Goal: Task Accomplishment & Management: Manage account settings

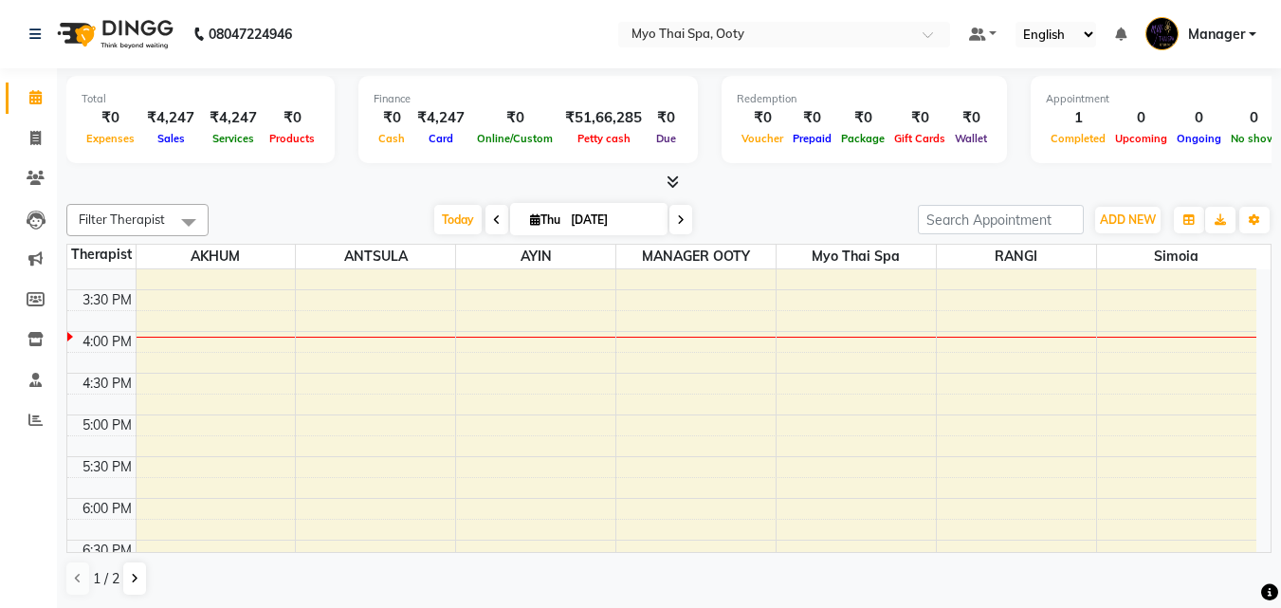
scroll to position [524, 0]
click at [397, 352] on div "9:00 AM 9:30 AM 10:00 AM 10:30 AM 11:00 AM 11:30 AM 12:00 PM 12:30 PM 1:00 PM 1…" at bounding box center [661, 287] width 1189 height 1084
select select "59515"
select select "975"
select select "tentative"
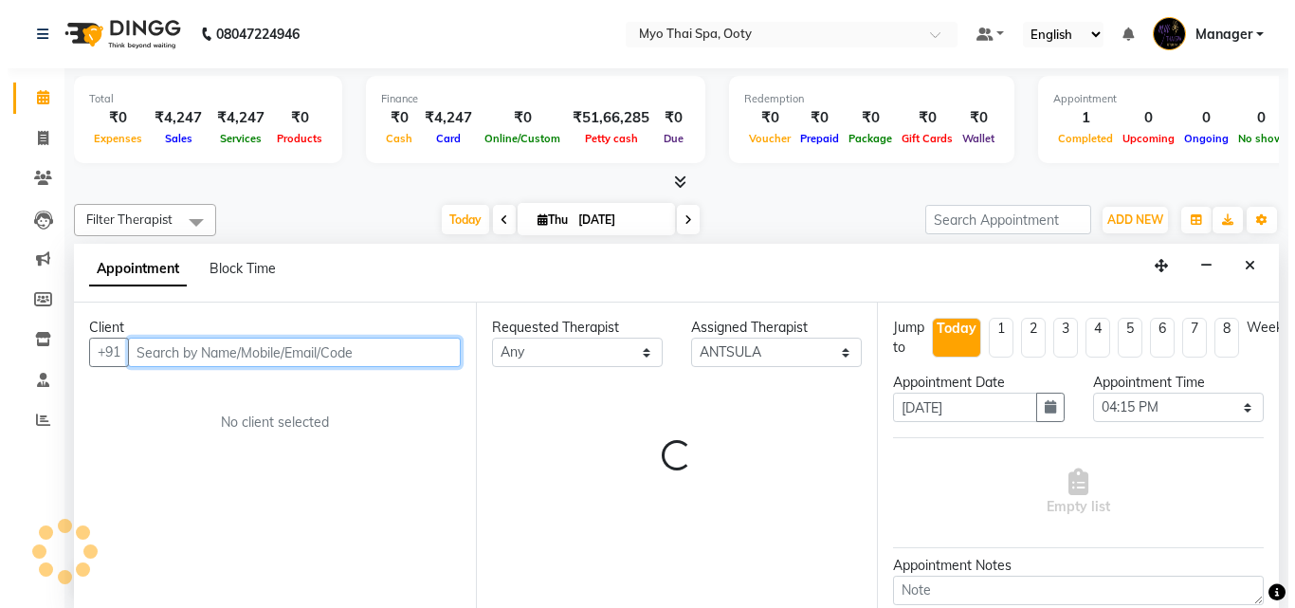
scroll to position [1, 0]
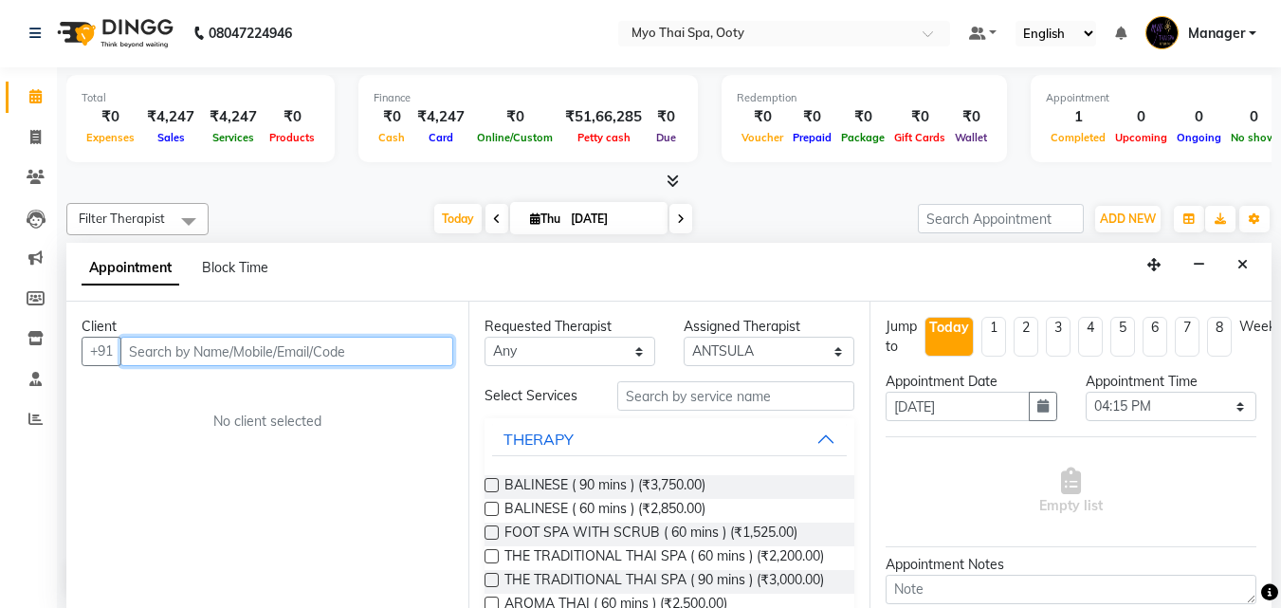
click at [347, 356] on input "text" at bounding box center [286, 351] width 333 height 29
type input "9842162634"
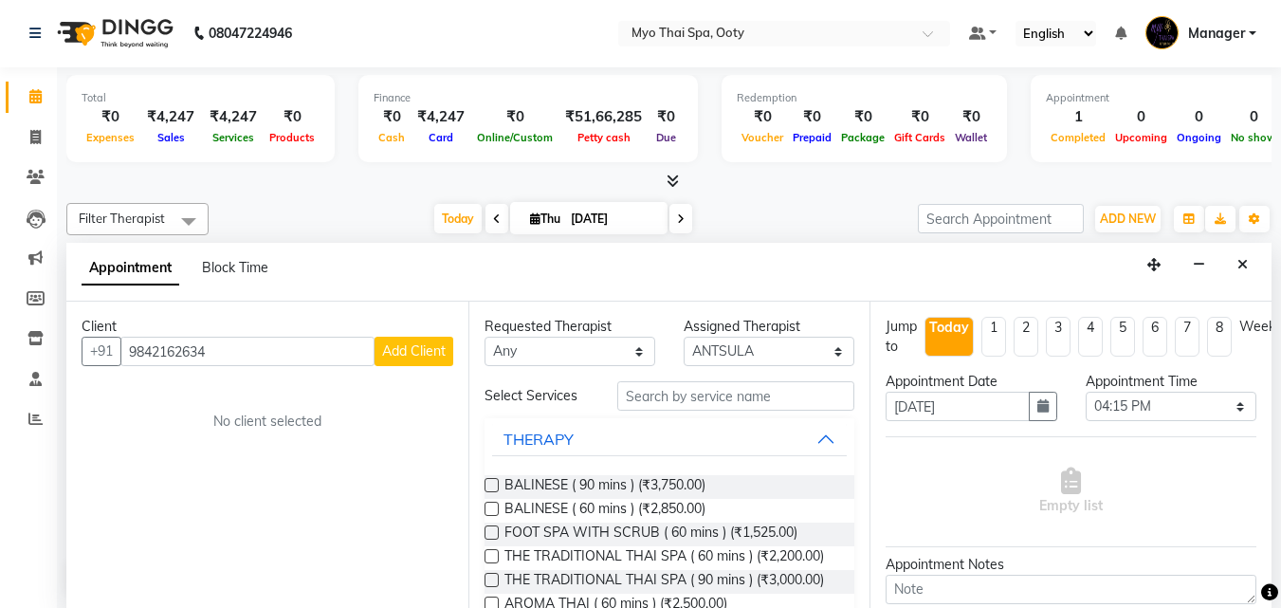
click at [436, 360] on button "Add Client" at bounding box center [413, 351] width 79 height 29
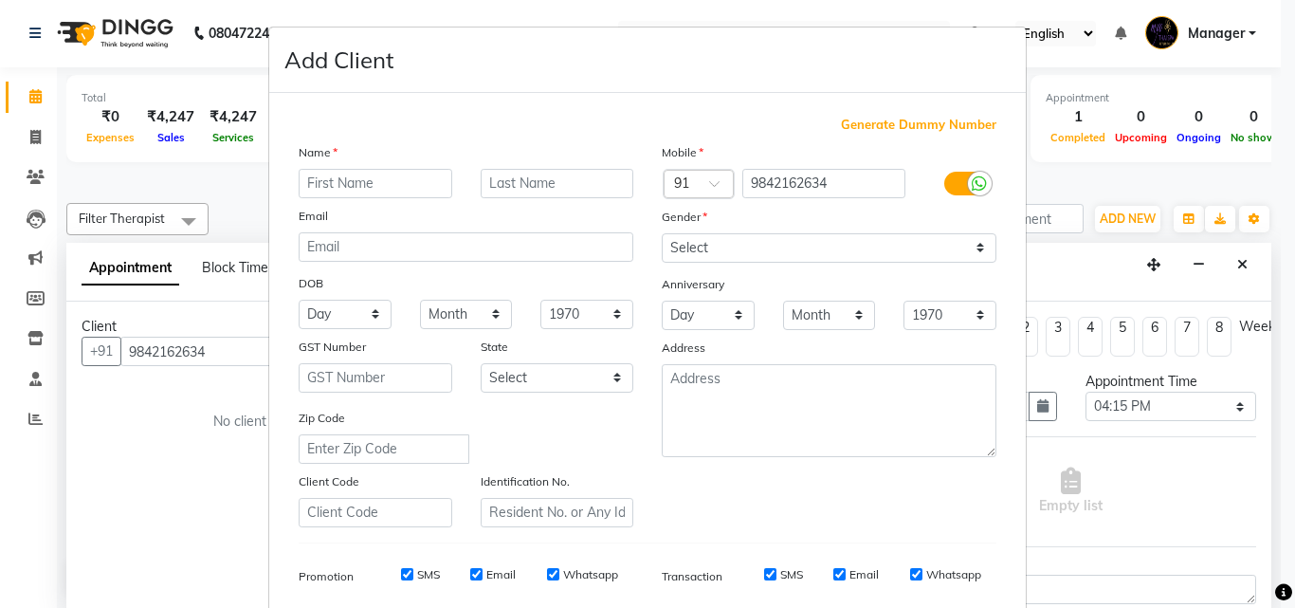
click at [364, 192] on input "text" at bounding box center [376, 183] width 154 height 29
type input "[PERSON_NAME]"
click at [798, 248] on select "Select [DEMOGRAPHIC_DATA] [DEMOGRAPHIC_DATA] Other Prefer Not To Say" at bounding box center [829, 247] width 335 height 29
select select "[DEMOGRAPHIC_DATA]"
click at [662, 233] on select "Select [DEMOGRAPHIC_DATA] [DEMOGRAPHIC_DATA] Other Prefer Not To Say" at bounding box center [829, 247] width 335 height 29
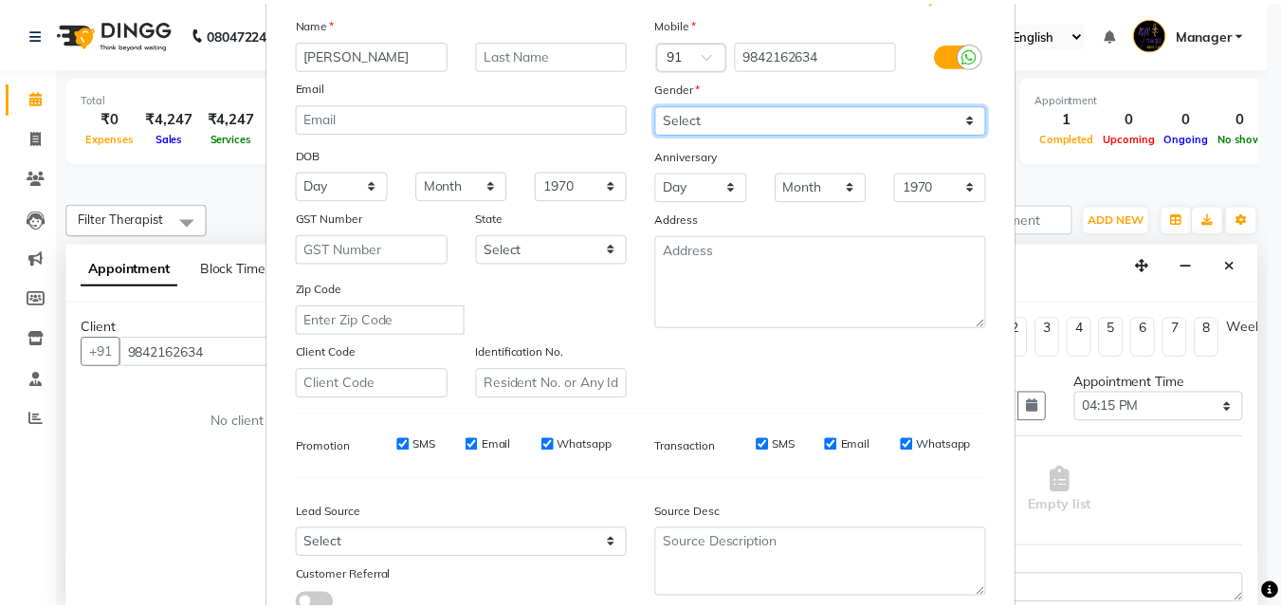
scroll to position [267, 0]
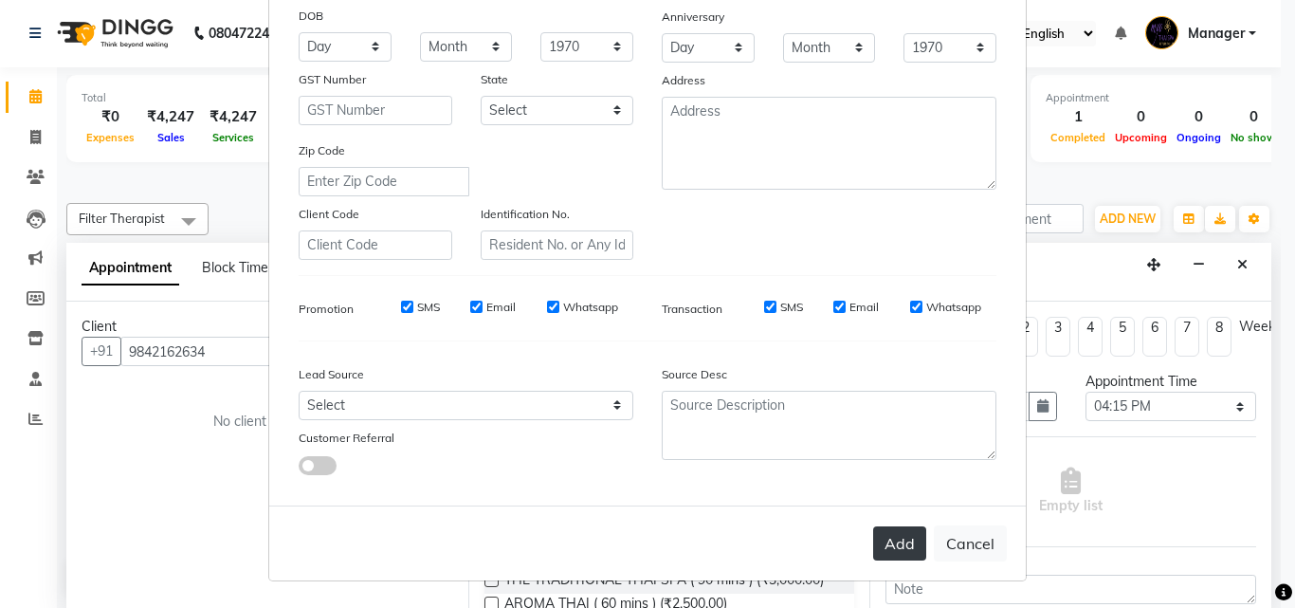
click at [883, 540] on button "Add" at bounding box center [899, 543] width 53 height 34
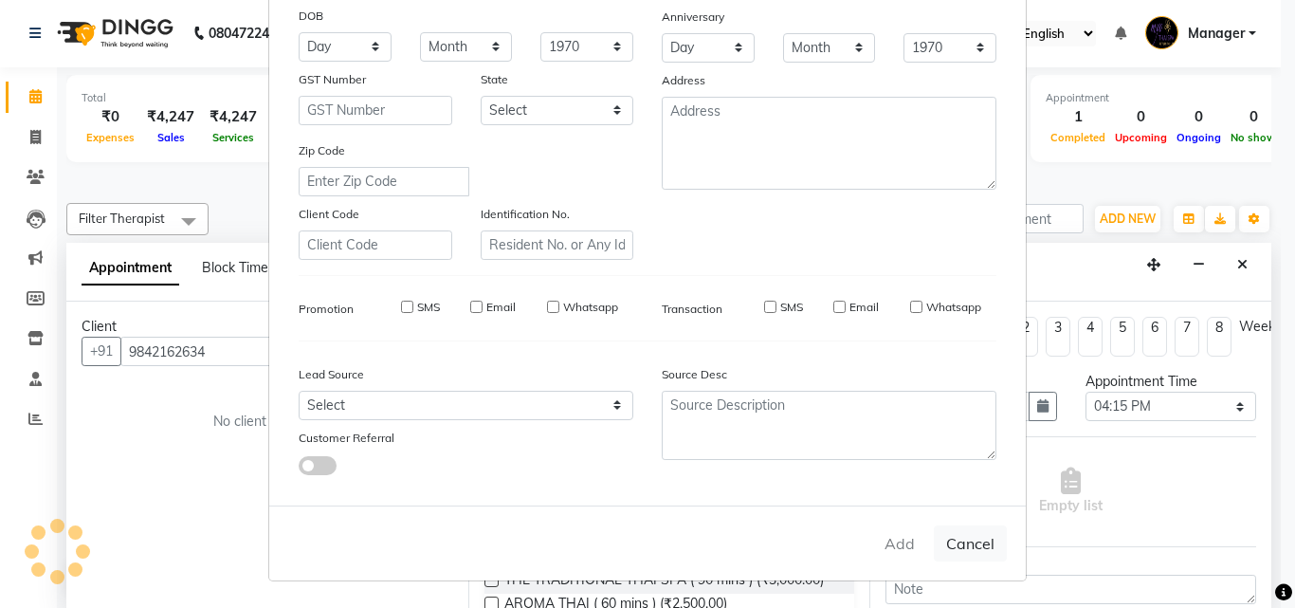
select select
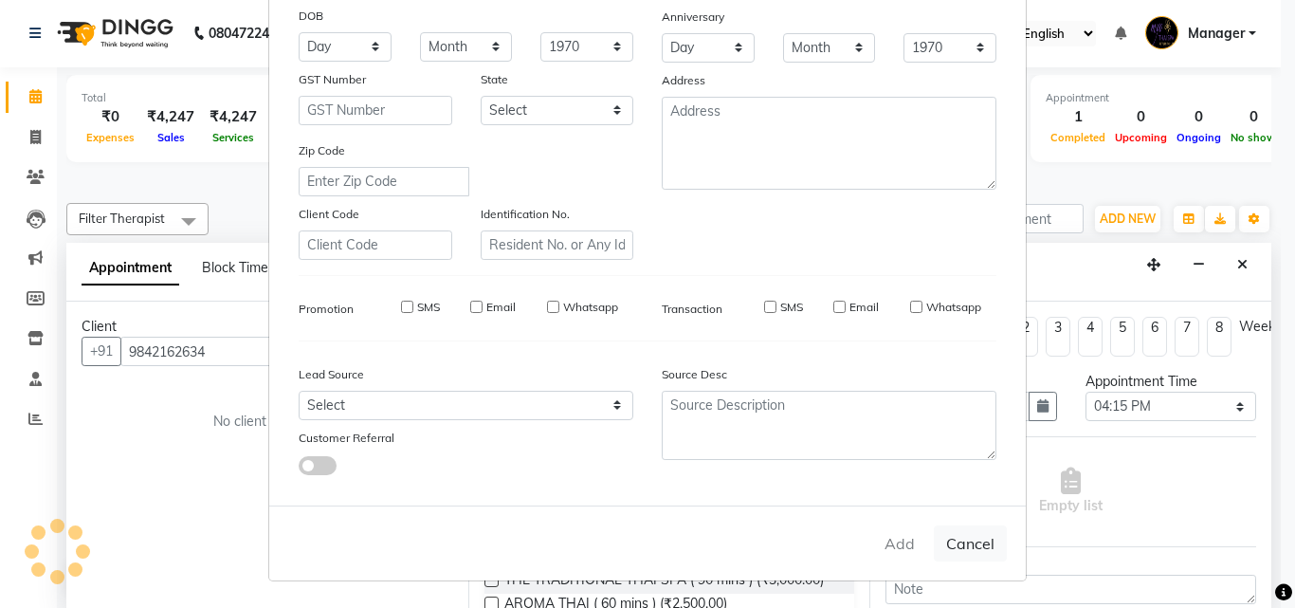
select select
checkbox input "false"
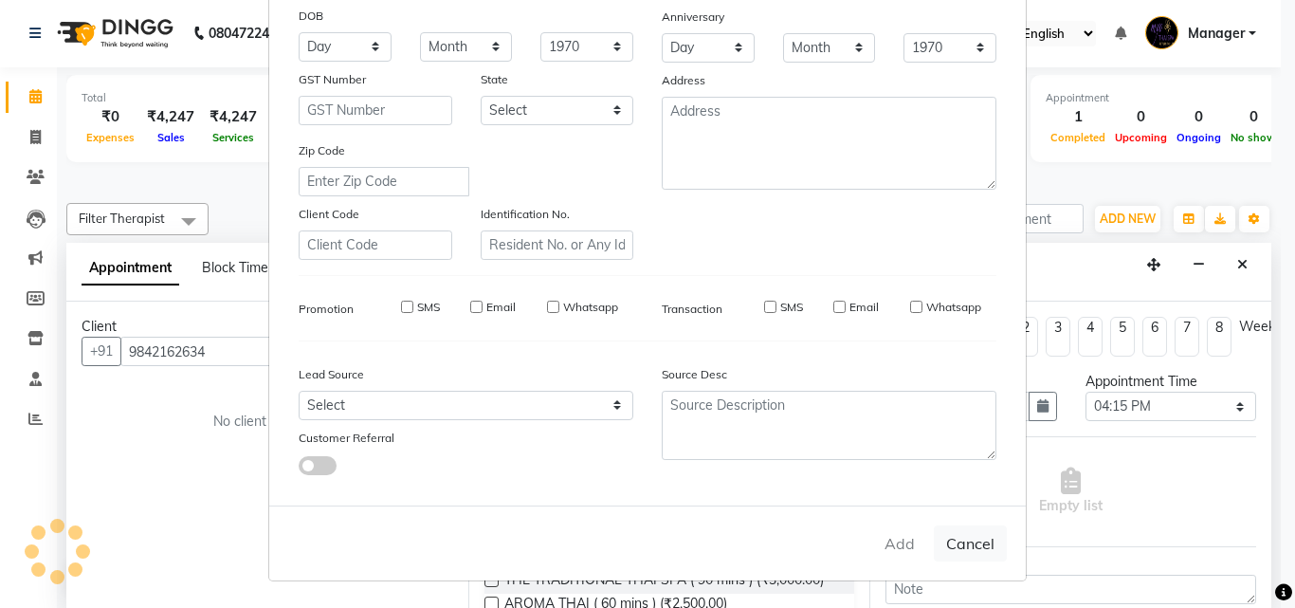
checkbox input "false"
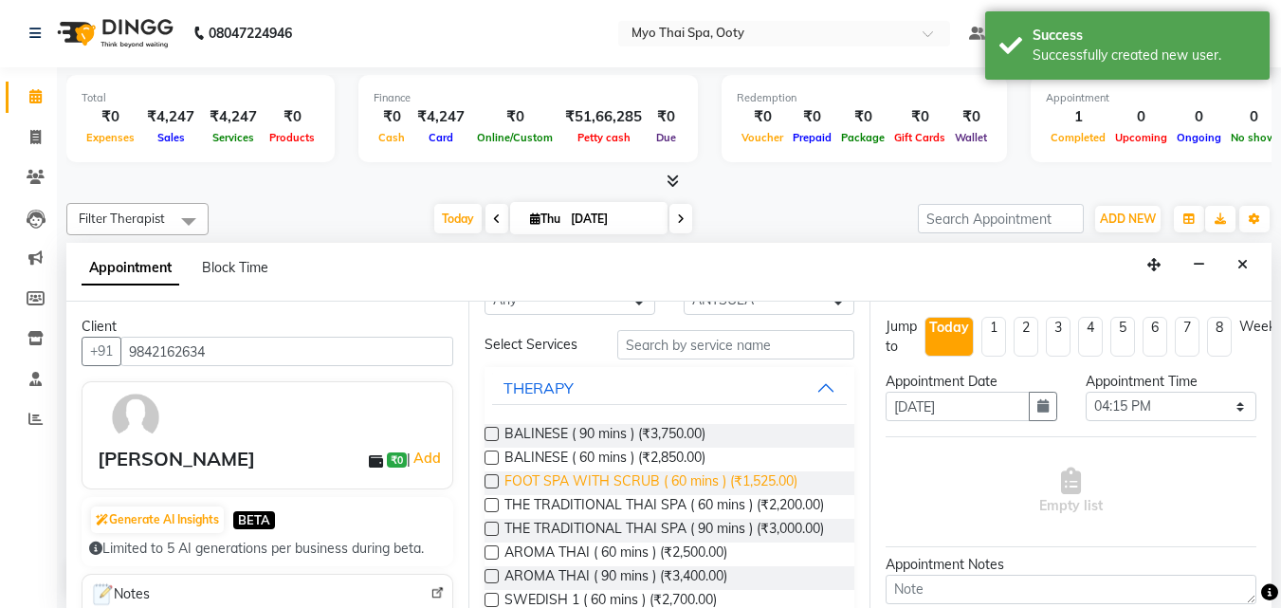
scroll to position [95, 0]
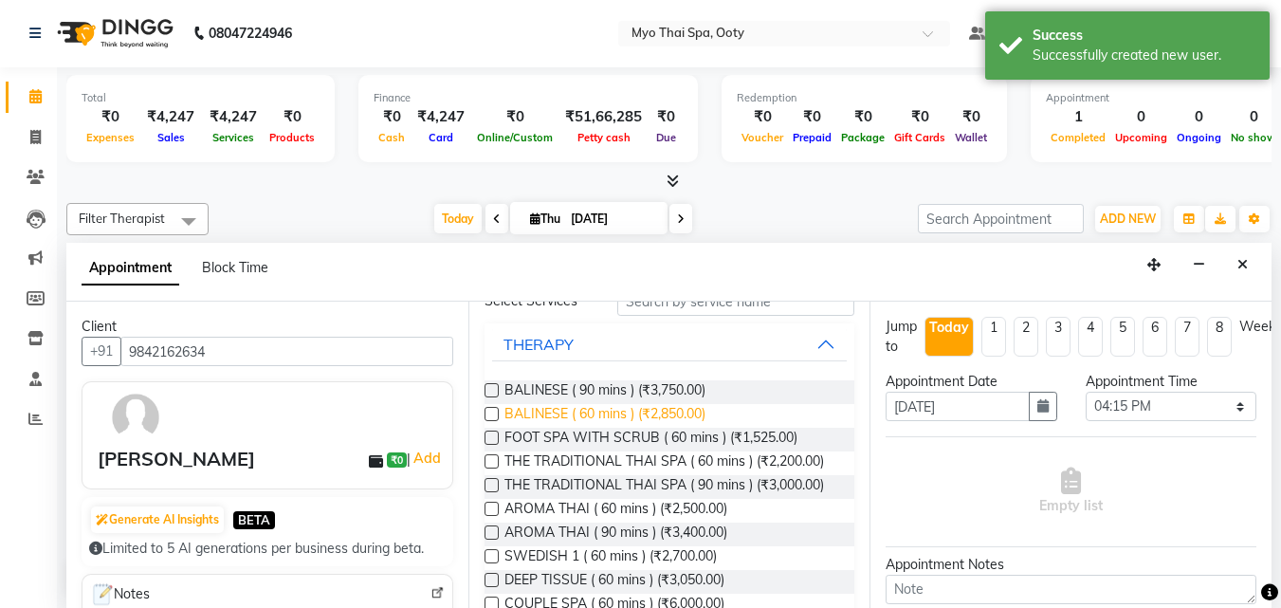
click at [566, 407] on span "BALINESE ( 60 mins ) (₹2,850.00)" at bounding box center [604, 416] width 201 height 24
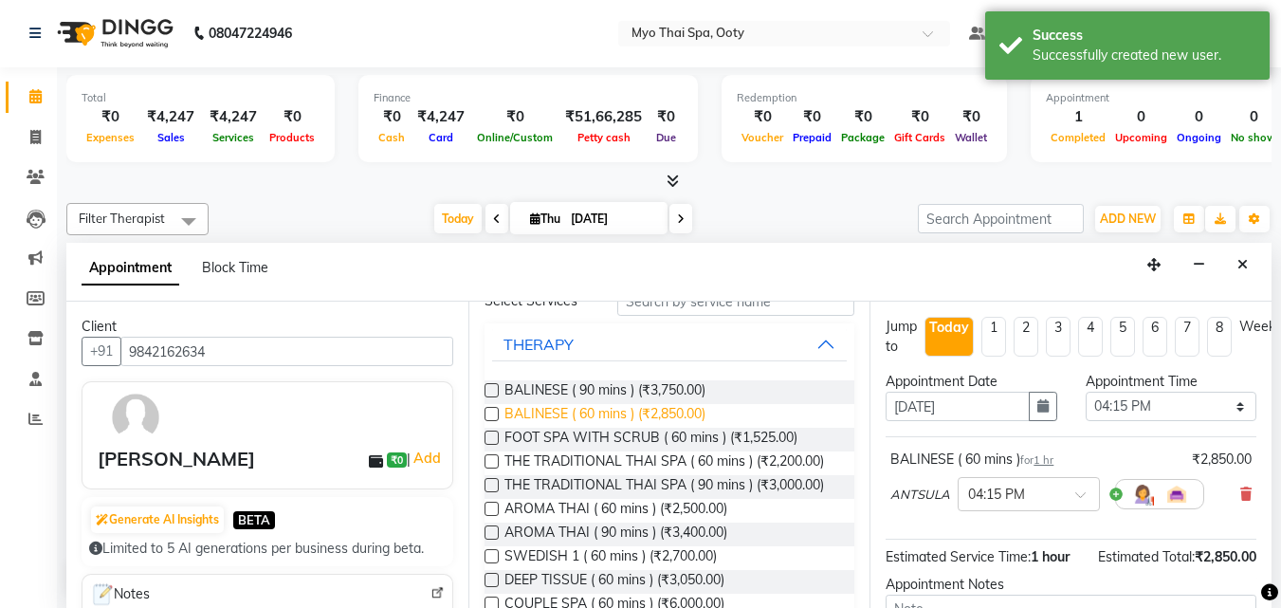
click at [566, 407] on span "BALINESE ( 60 mins ) (₹2,850.00)" at bounding box center [604, 416] width 201 height 24
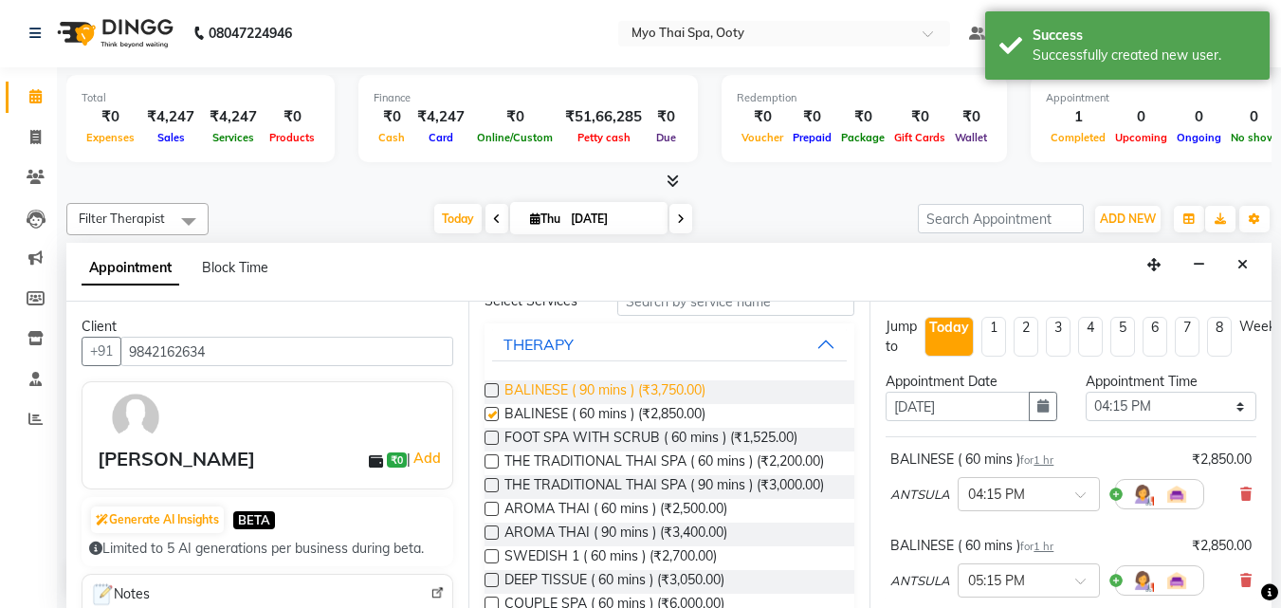
checkbox input "false"
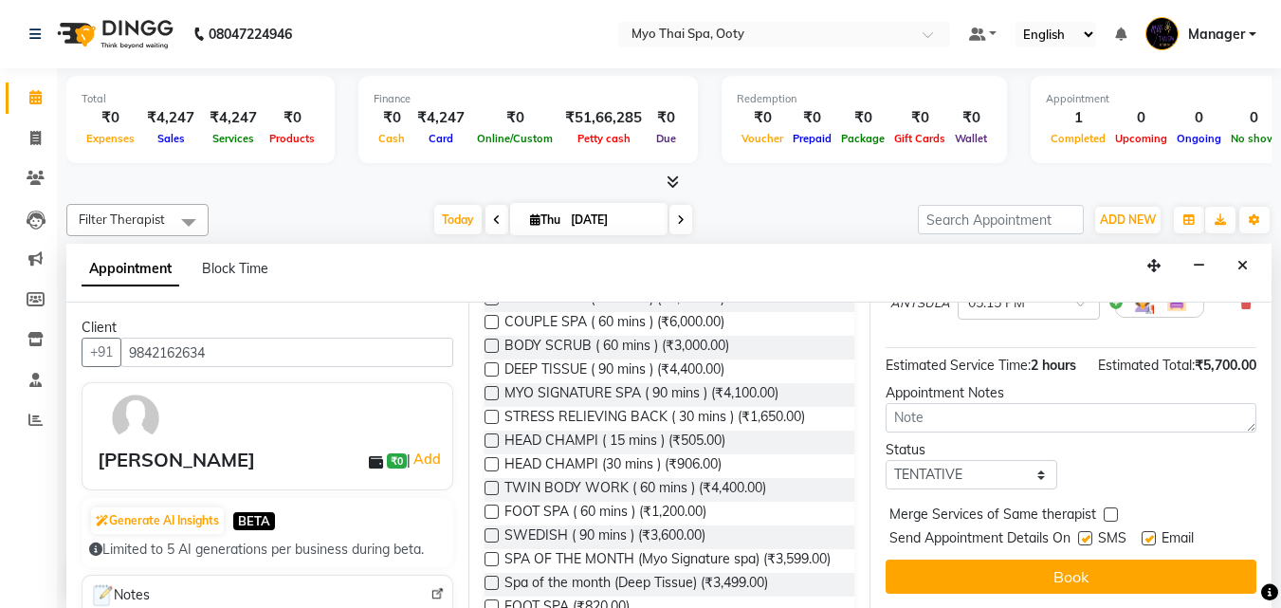
scroll to position [379, 0]
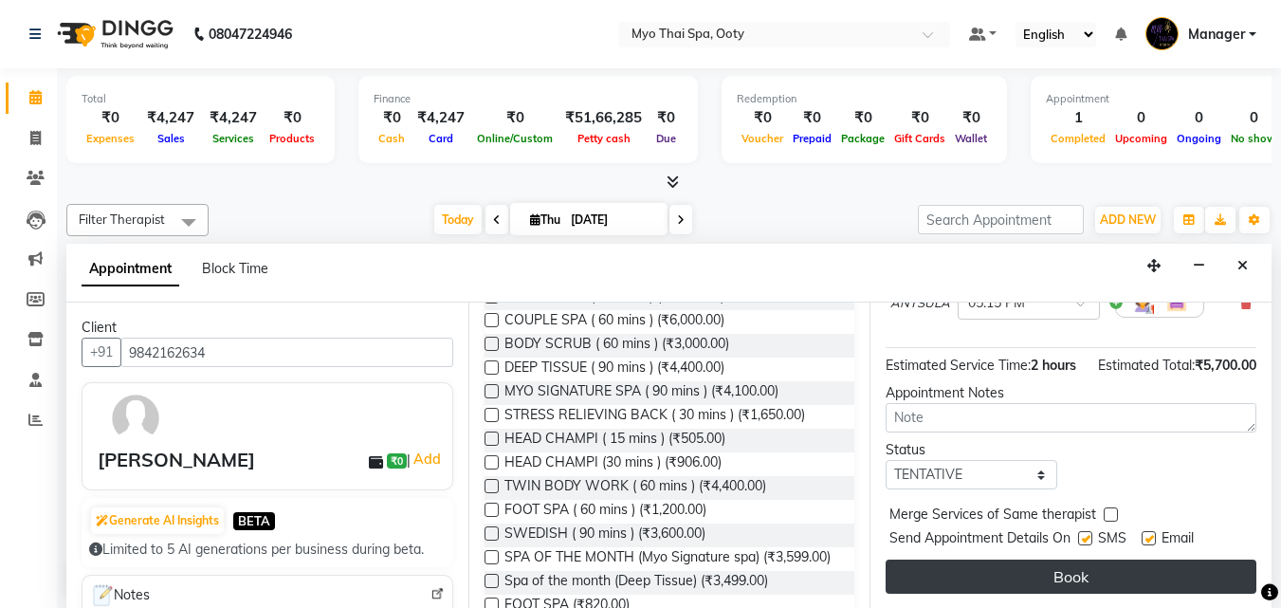
click at [1050, 564] on button "Book" at bounding box center [1071, 576] width 371 height 34
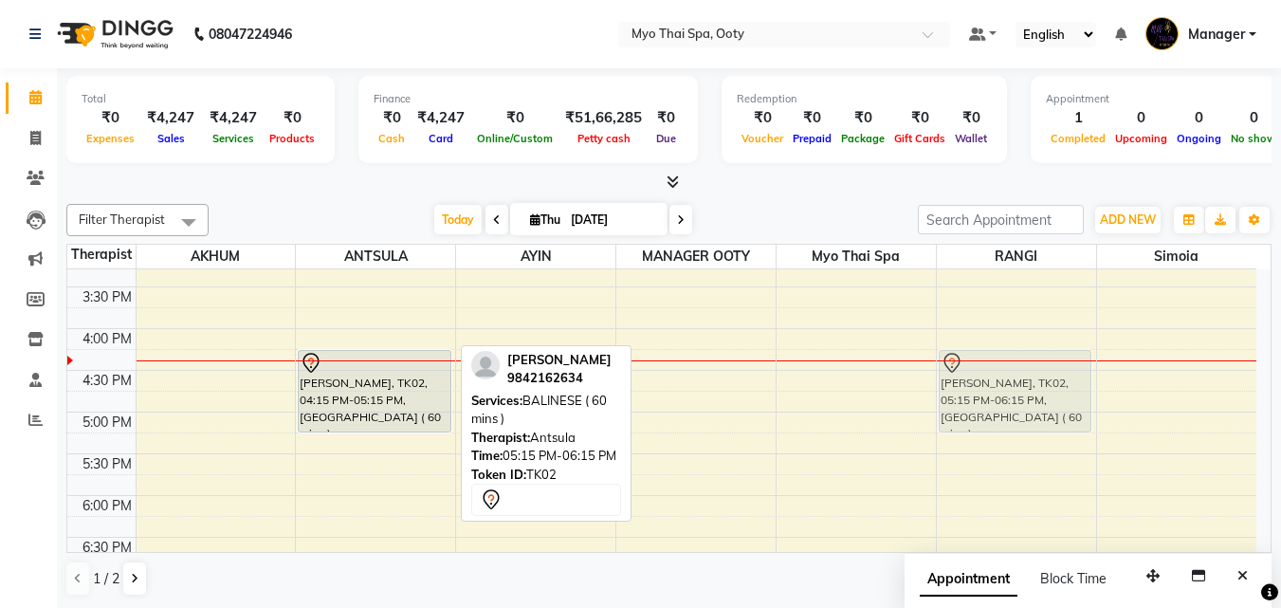
drag, startPoint x: 398, startPoint y: 472, endPoint x: 970, endPoint y: 390, distance: 577.6
click at [970, 390] on tr "[PERSON_NAME], TK01, 12:00 PM-01:30 PM, STRESS RELIVING (SPA OF THE MONTH) [PER…" at bounding box center [661, 287] width 1189 height 1084
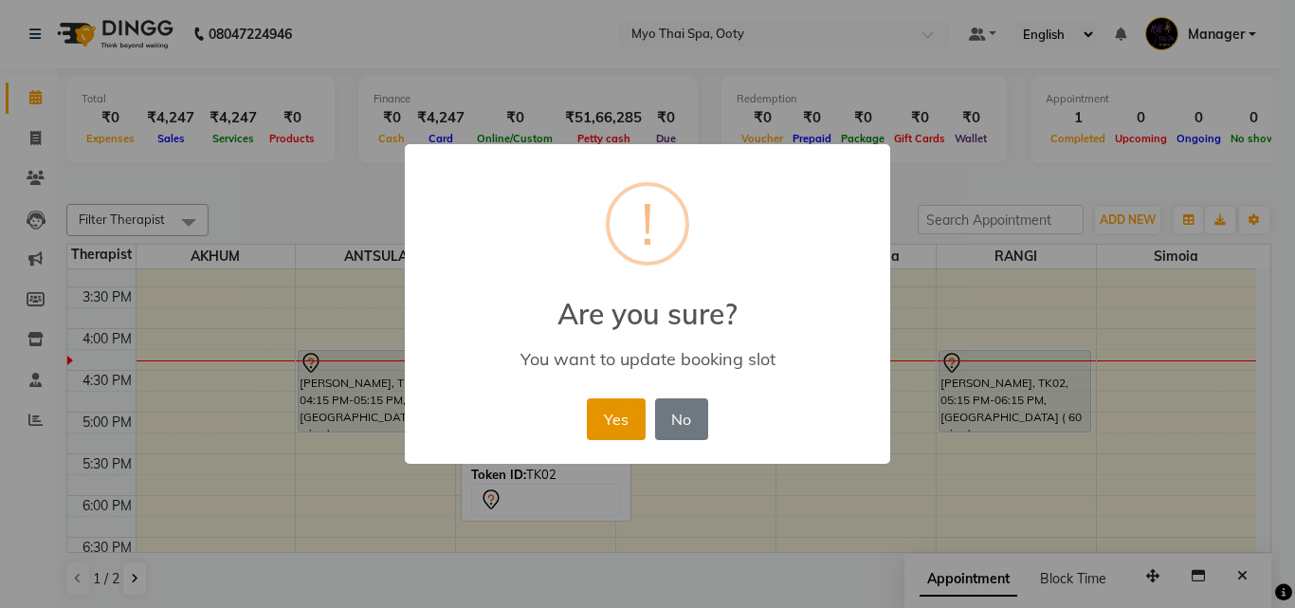
click at [624, 418] on button "Yes" at bounding box center [616, 419] width 58 height 42
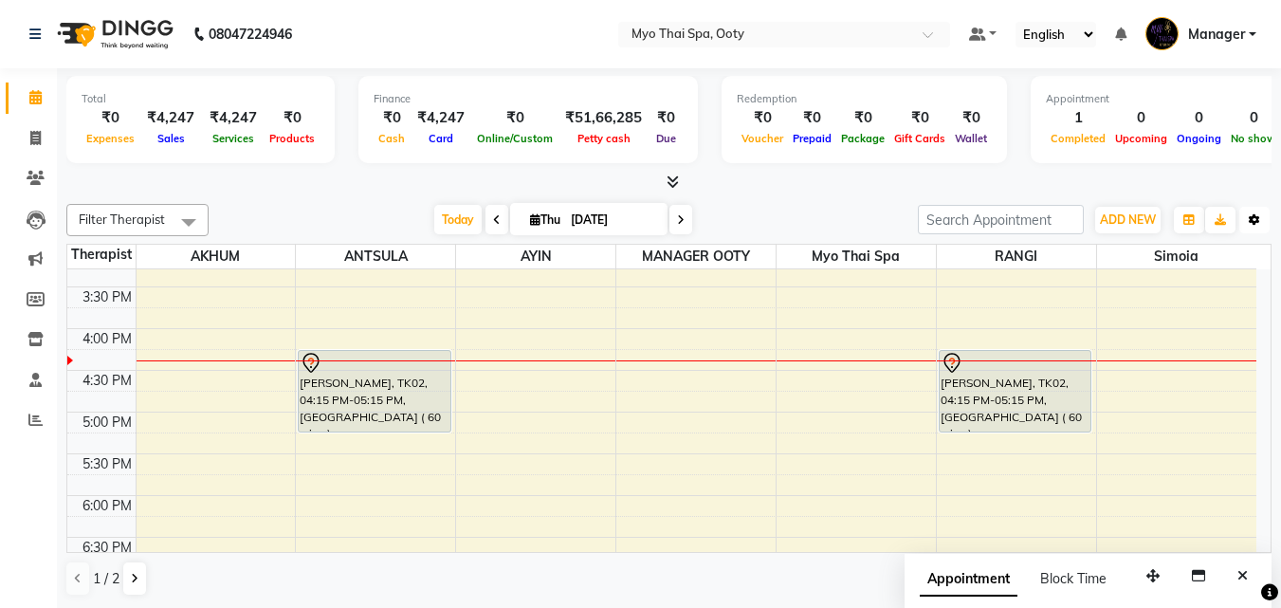
click at [1255, 225] on icon "button" at bounding box center [1254, 219] width 11 height 11
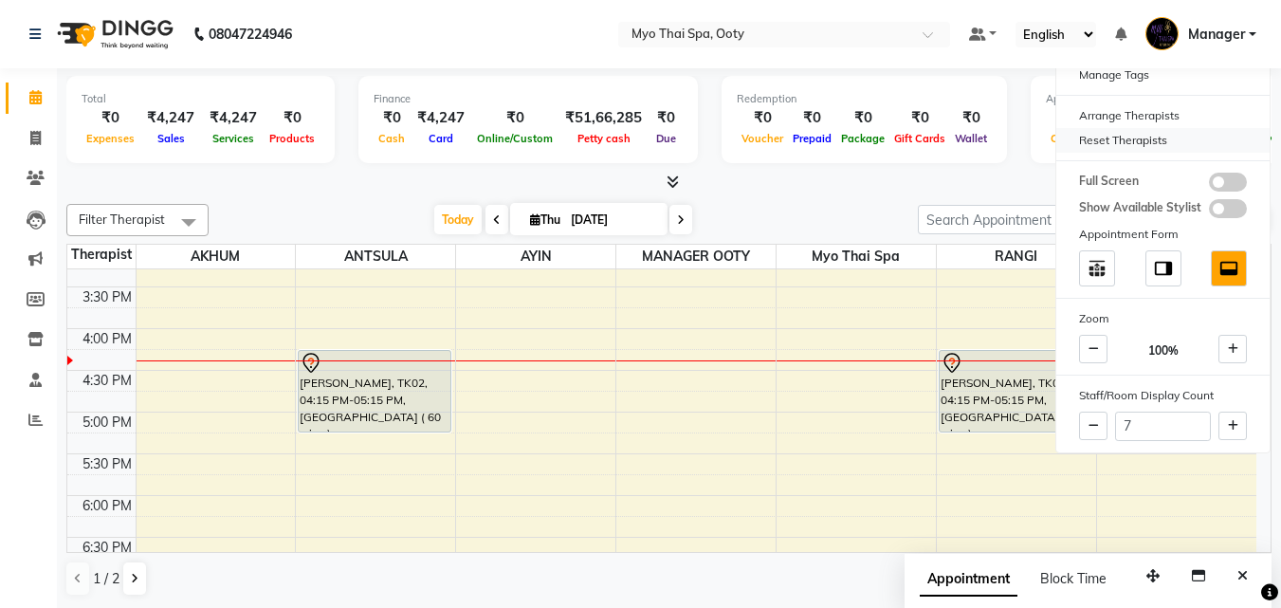
click at [1118, 129] on div "Reset Therapists" at bounding box center [1162, 140] width 213 height 25
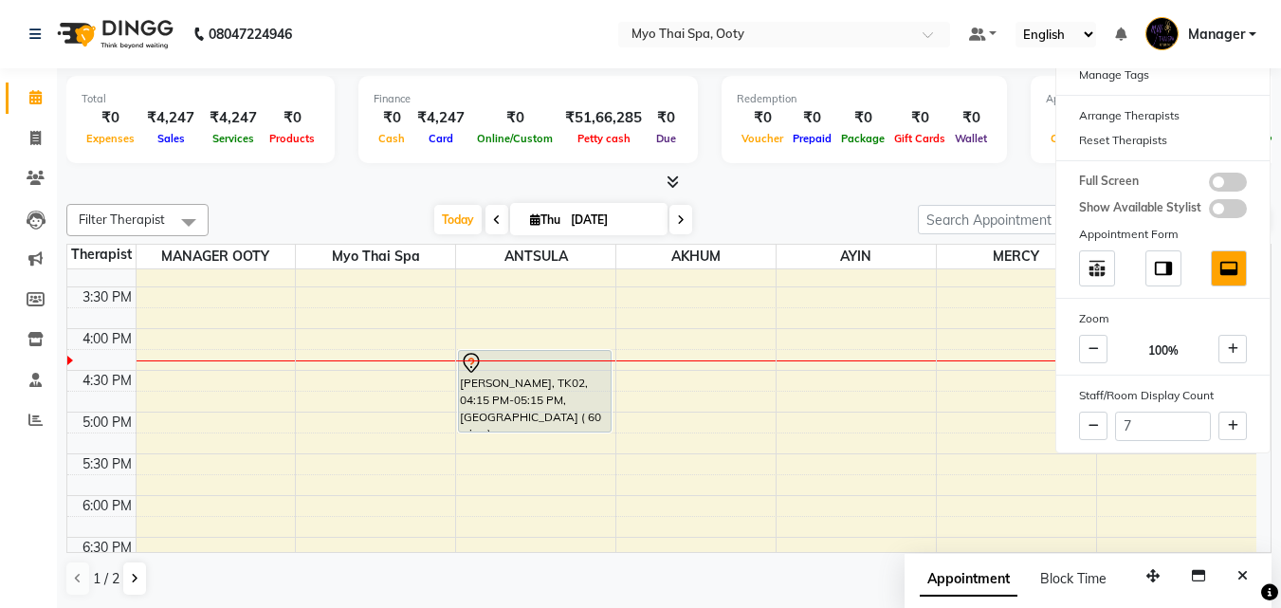
click at [1004, 388] on div "9:00 AM 9:30 AM 10:00 AM 10:30 AM 11:00 AM 11:30 AM 12:00 PM 12:30 PM 1:00 PM 1…" at bounding box center [661, 287] width 1189 height 1084
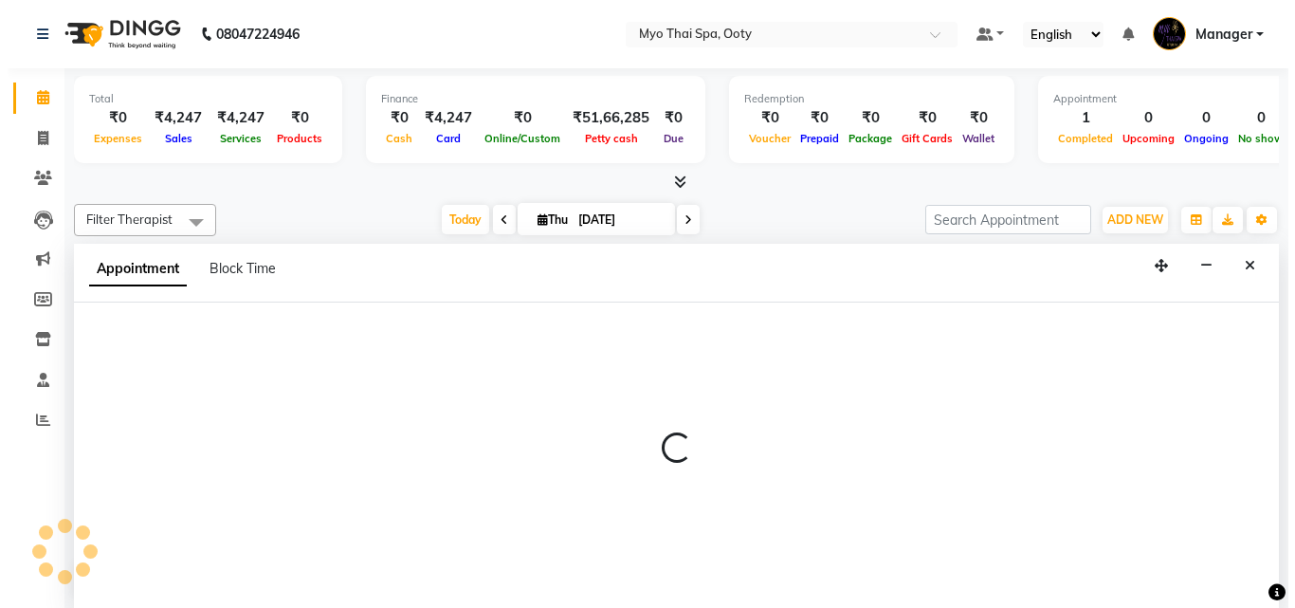
scroll to position [1, 0]
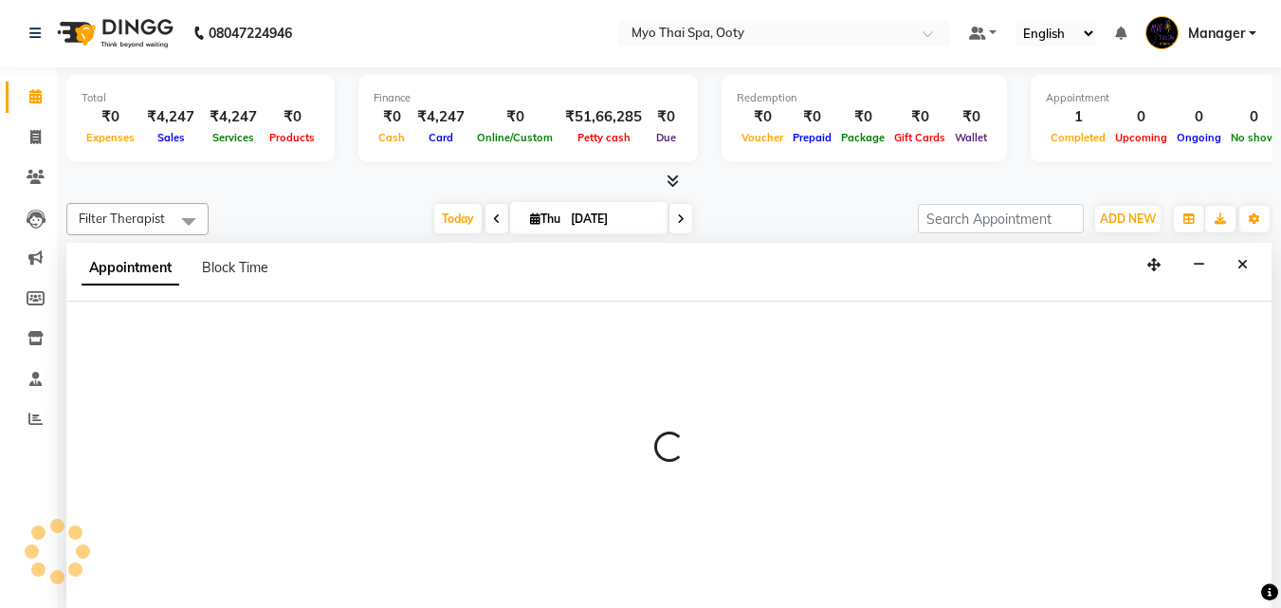
select select "86044"
select select "990"
select select "tentative"
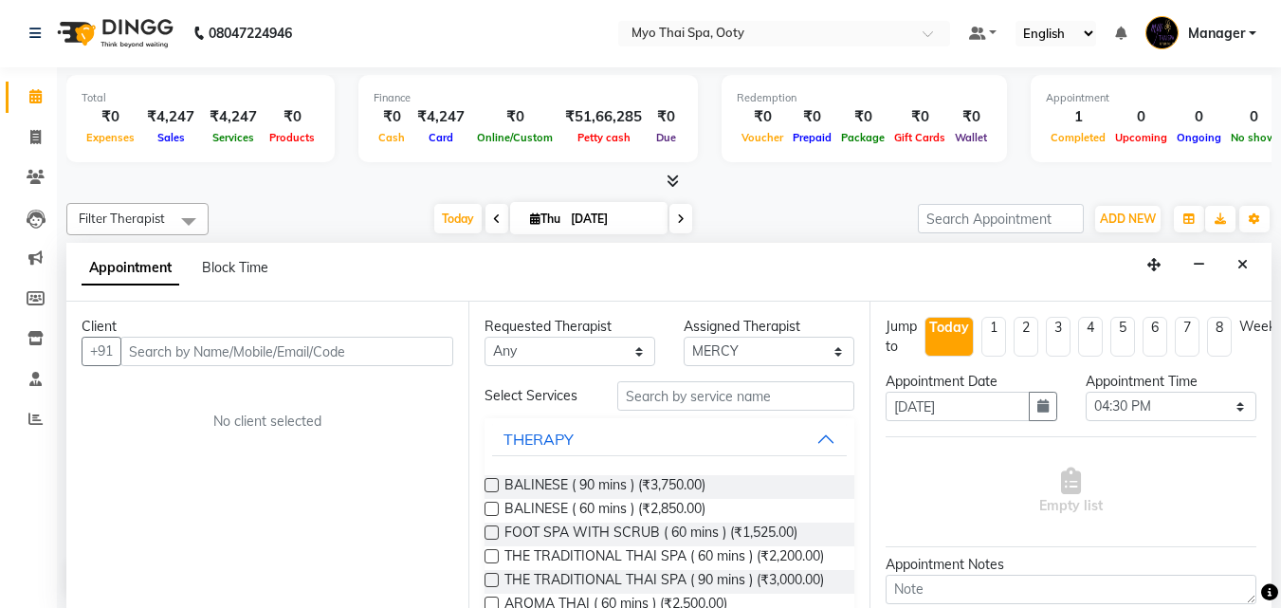
drag, startPoint x: 1238, startPoint y: 267, endPoint x: 1205, endPoint y: 359, distance: 97.8
click at [1239, 267] on icon "Close" at bounding box center [1242, 264] width 10 height 13
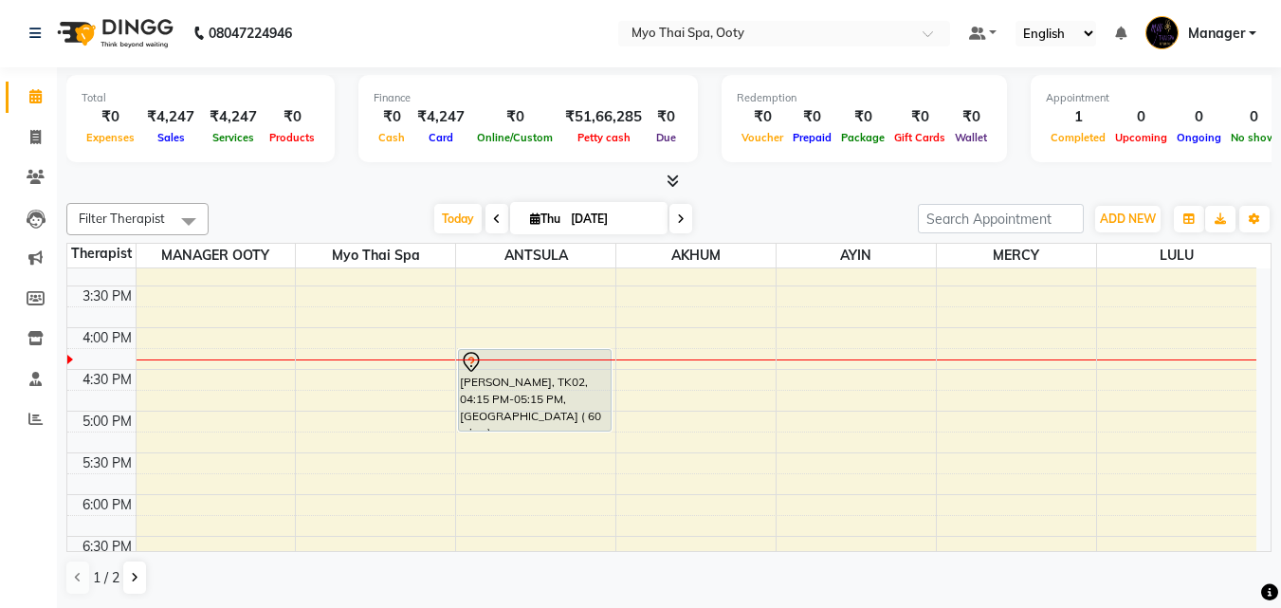
click at [1166, 375] on div "9:00 AM 9:30 AM 10:00 AM 10:30 AM 11:00 AM 11:30 AM 12:00 PM 12:30 PM 1:00 PM 1…" at bounding box center [661, 286] width 1189 height 1084
select select "88042"
select select "tentative"
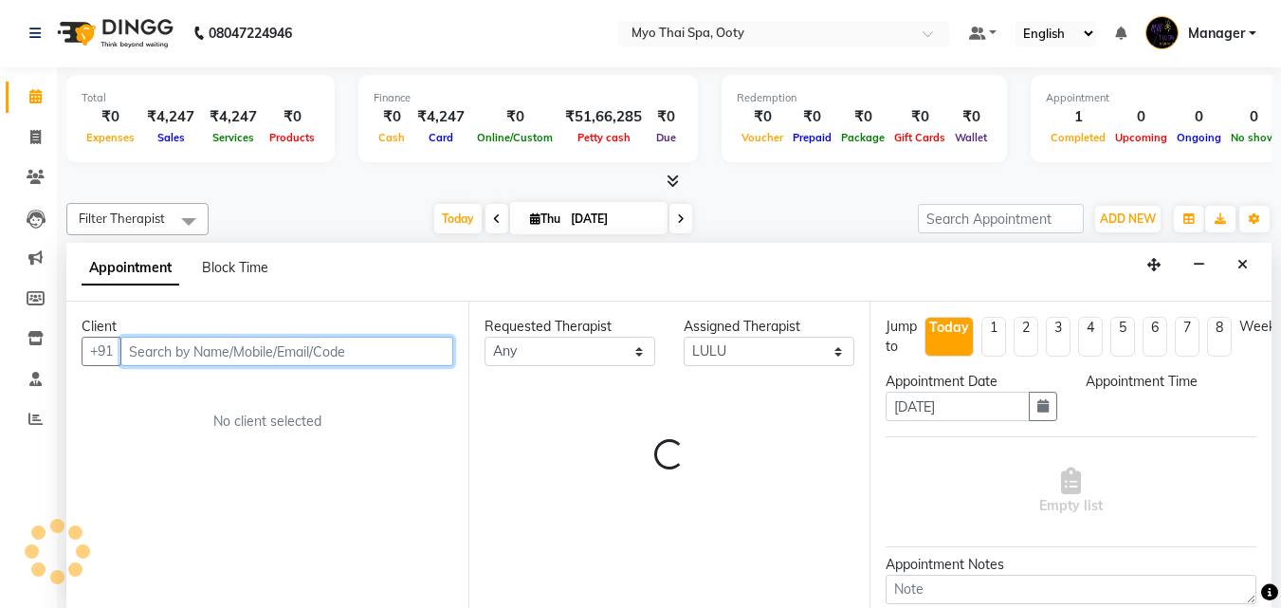
select select "990"
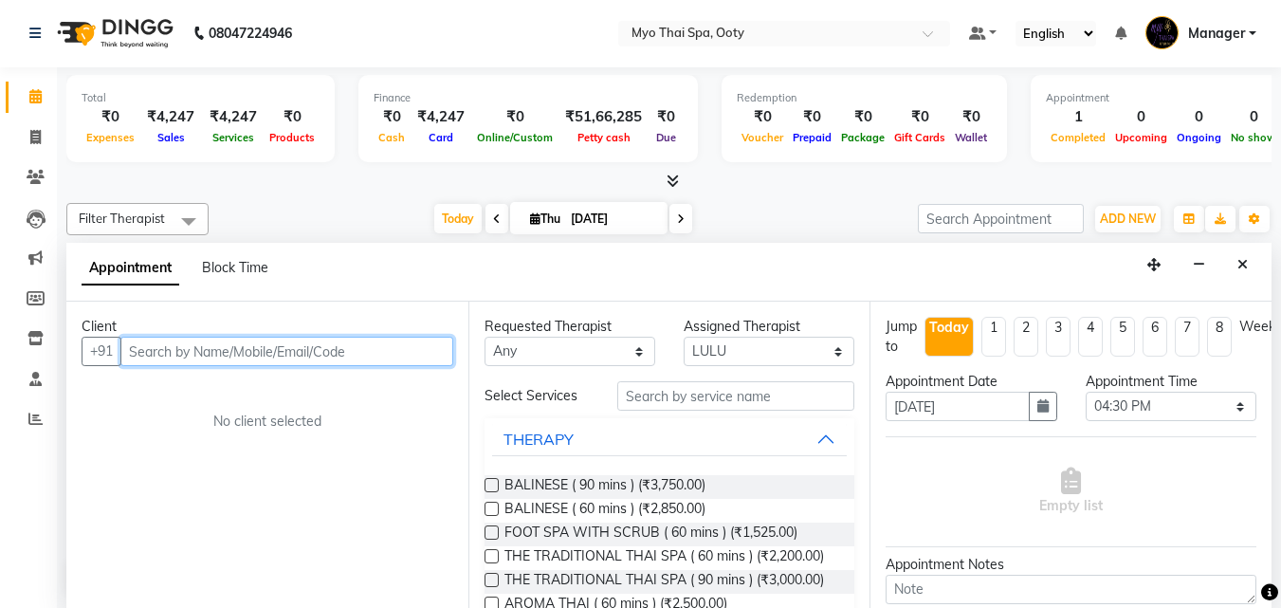
click at [336, 350] on input "text" at bounding box center [286, 351] width 333 height 29
type input "9790633896"
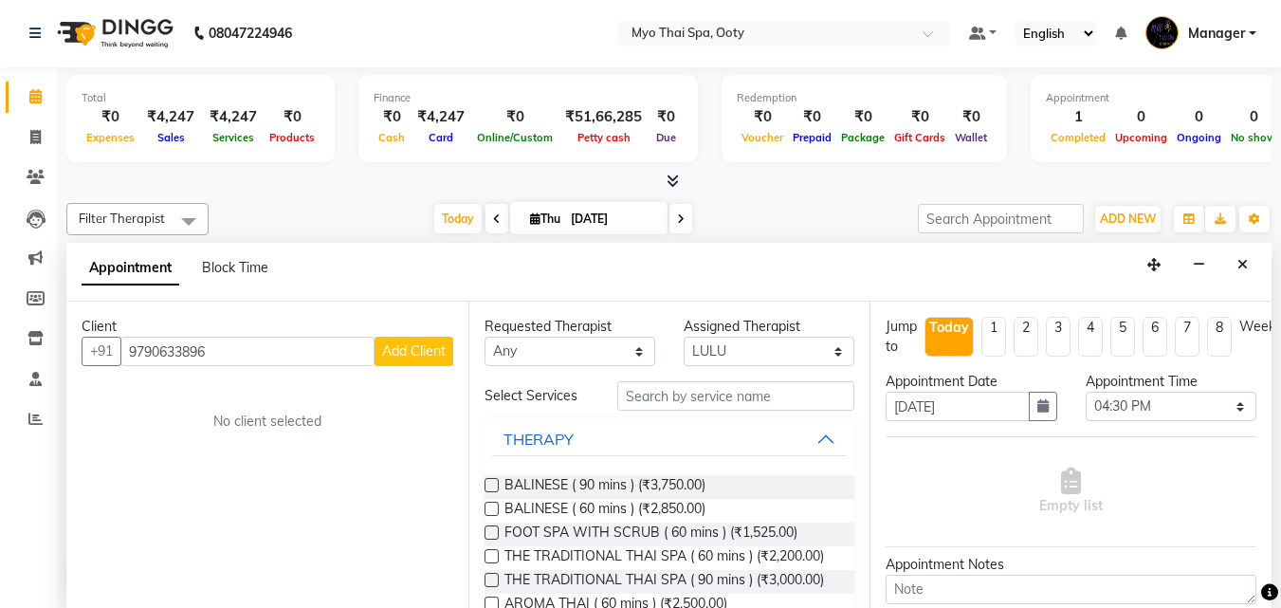
click at [442, 340] on button "Add Client" at bounding box center [413, 351] width 79 height 29
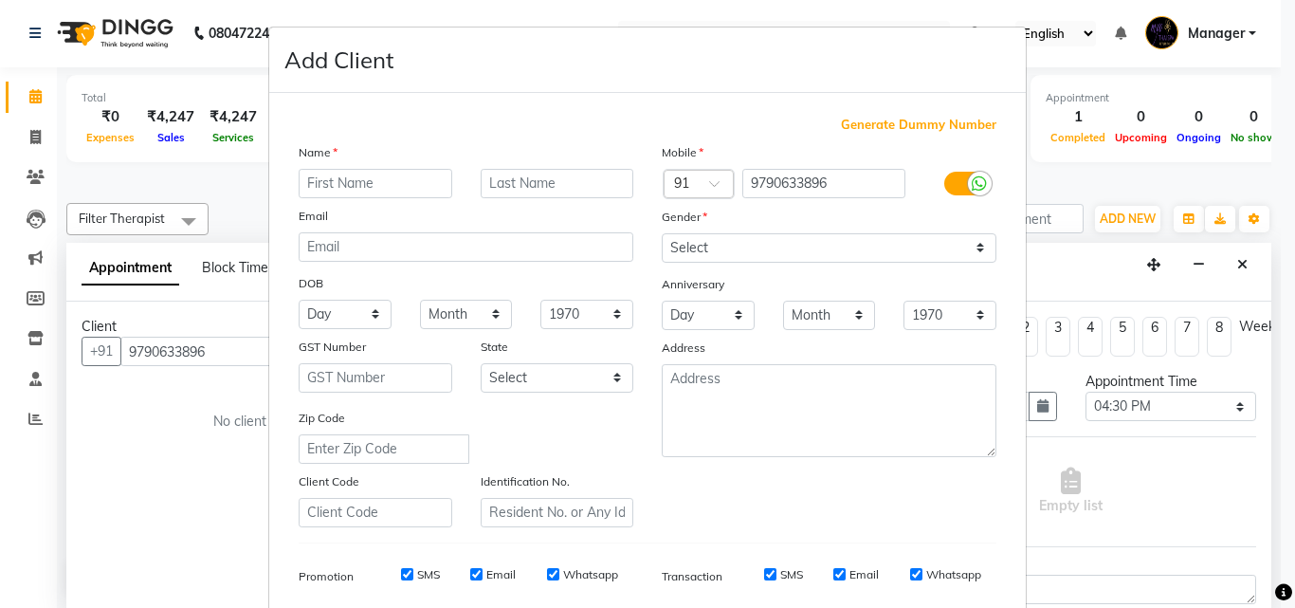
click at [400, 192] on input "text" at bounding box center [376, 183] width 154 height 29
type input "ROSHAN"
click at [902, 247] on select "Select [DEMOGRAPHIC_DATA] [DEMOGRAPHIC_DATA] Other Prefer Not To Say" at bounding box center [829, 247] width 335 height 29
select select "[DEMOGRAPHIC_DATA]"
click at [662, 233] on select "Select [DEMOGRAPHIC_DATA] [DEMOGRAPHIC_DATA] Other Prefer Not To Say" at bounding box center [829, 247] width 335 height 29
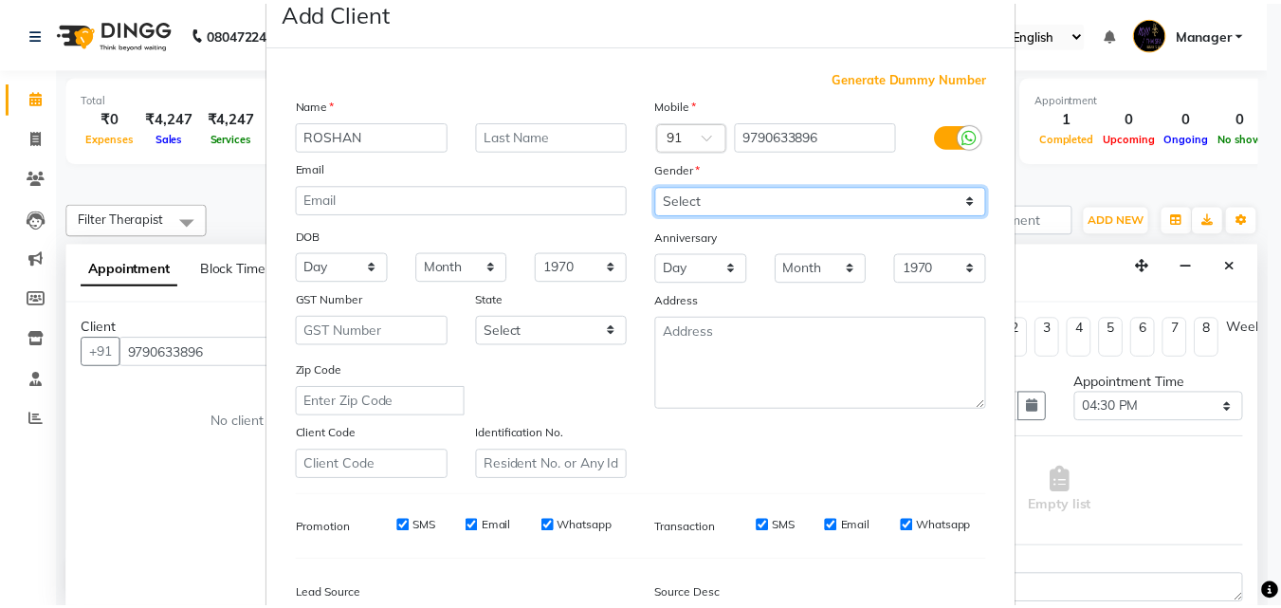
scroll to position [267, 0]
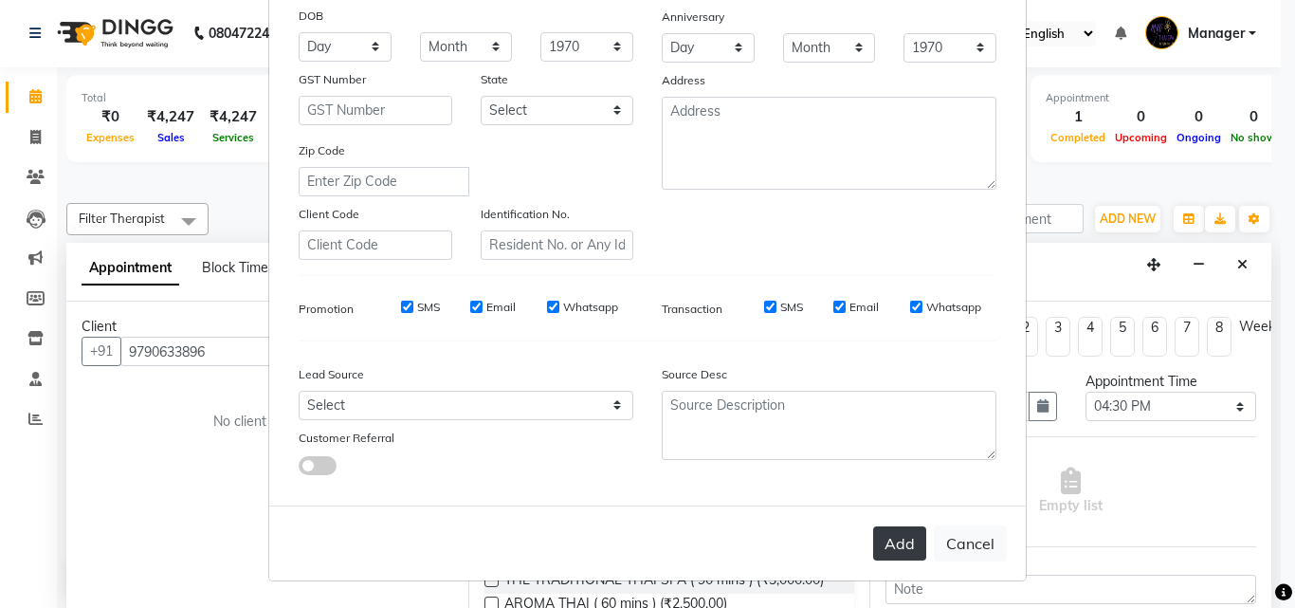
click at [877, 540] on button "Add" at bounding box center [899, 543] width 53 height 34
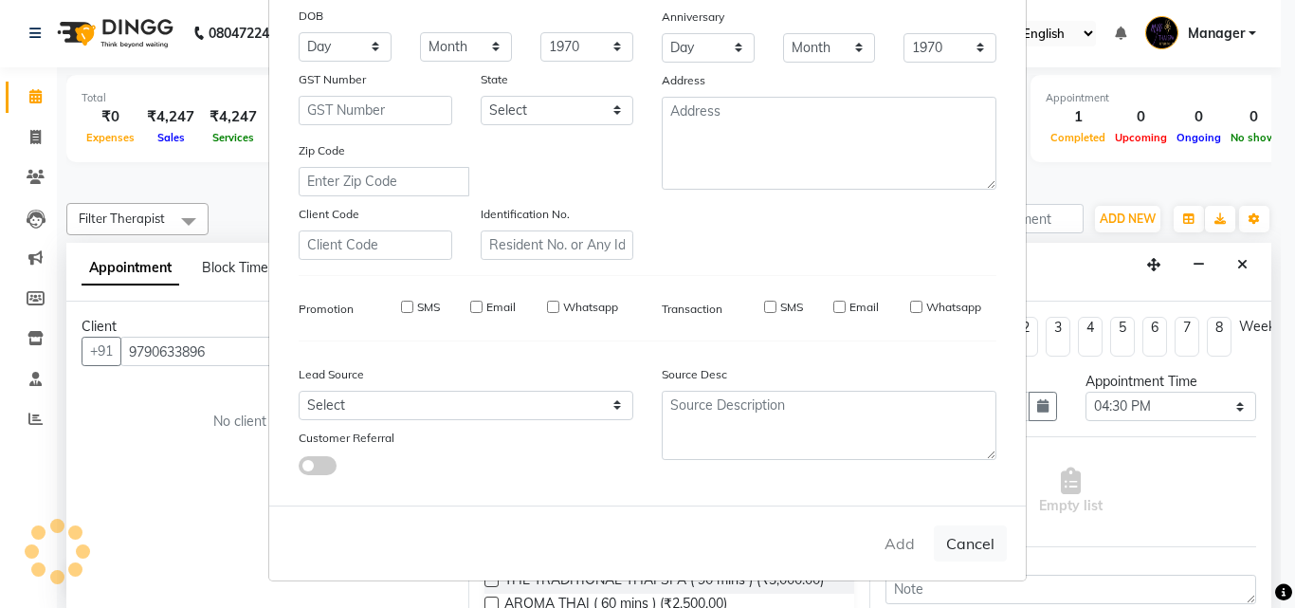
select select
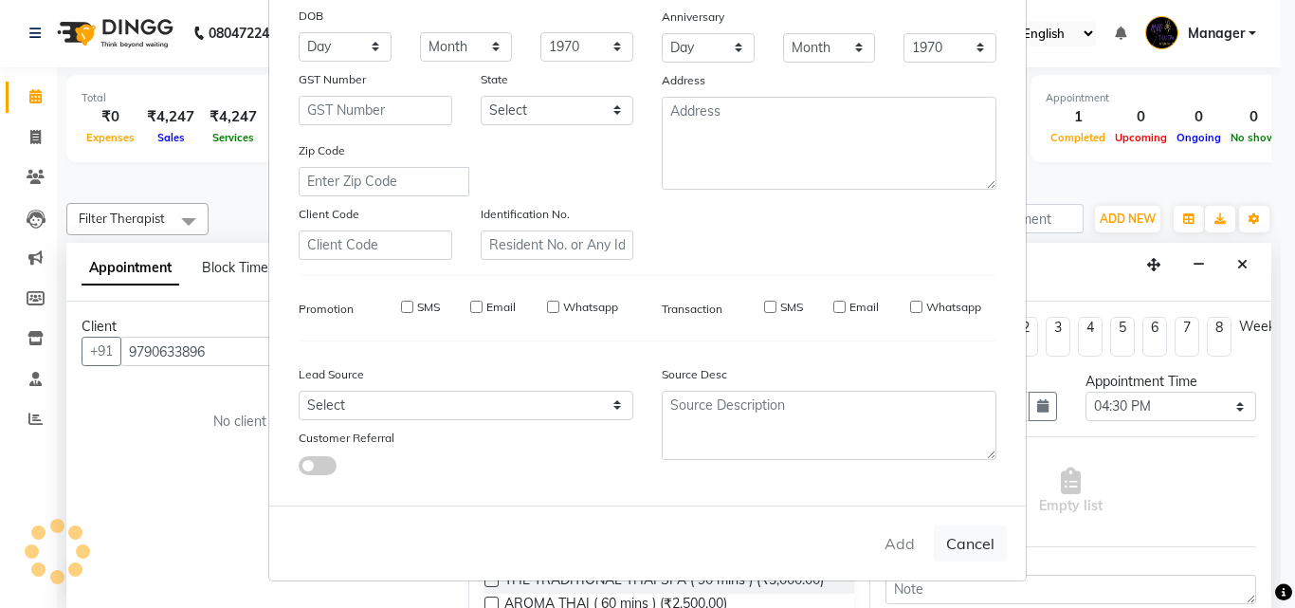
select select
checkbox input "false"
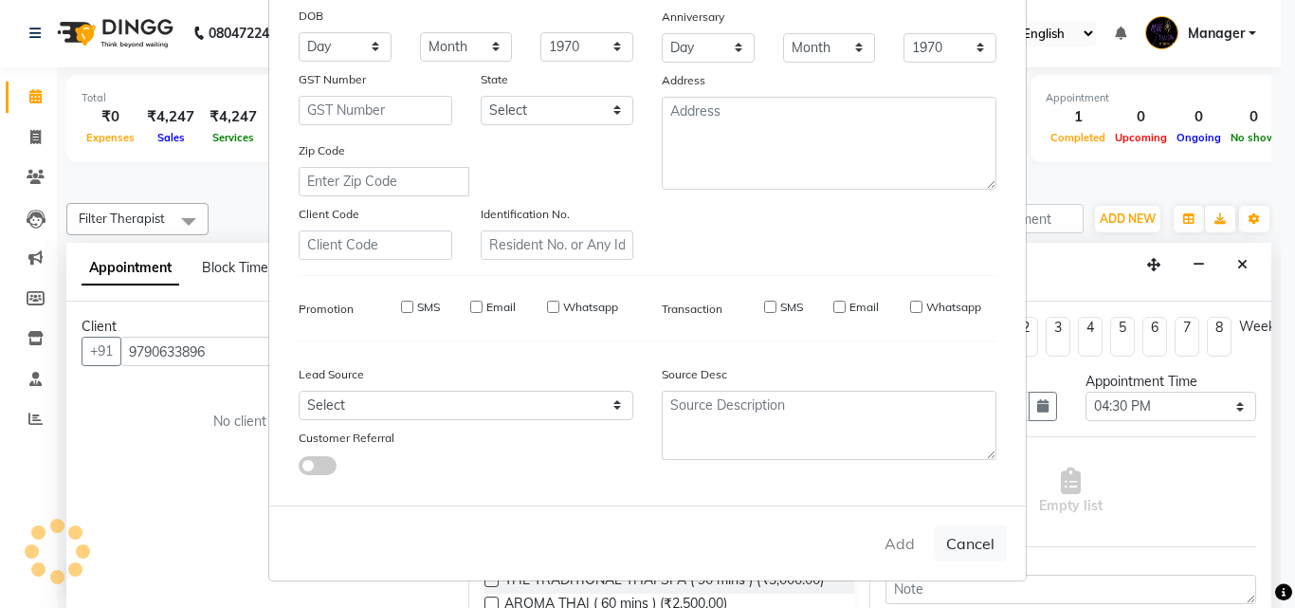
checkbox input "false"
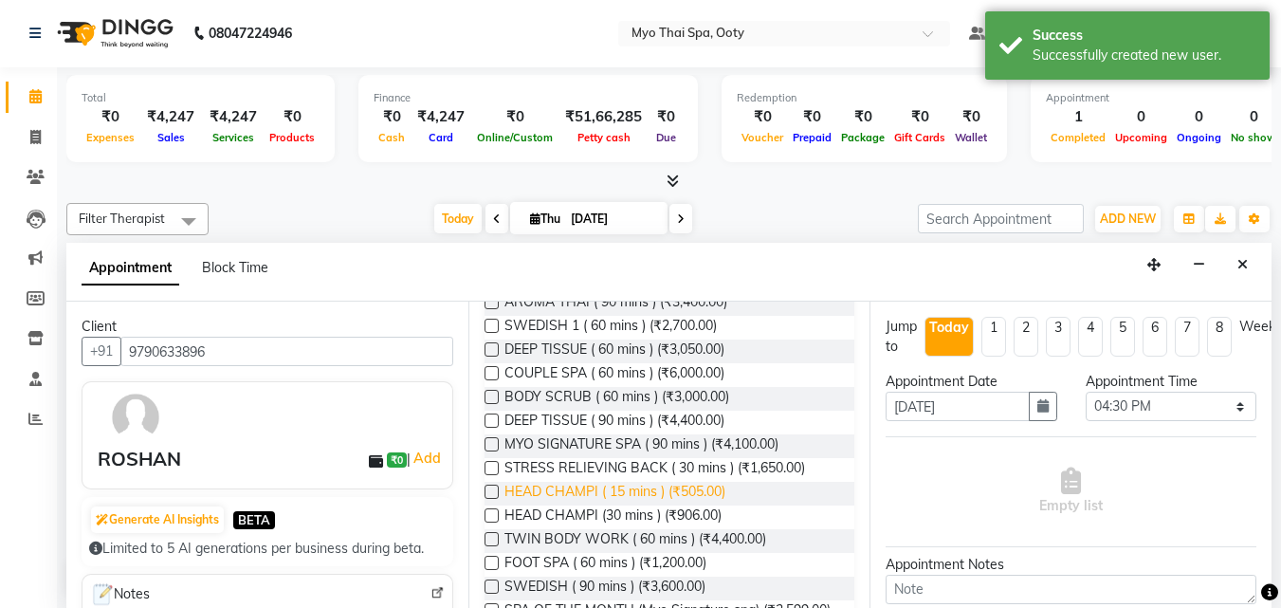
scroll to position [284, 0]
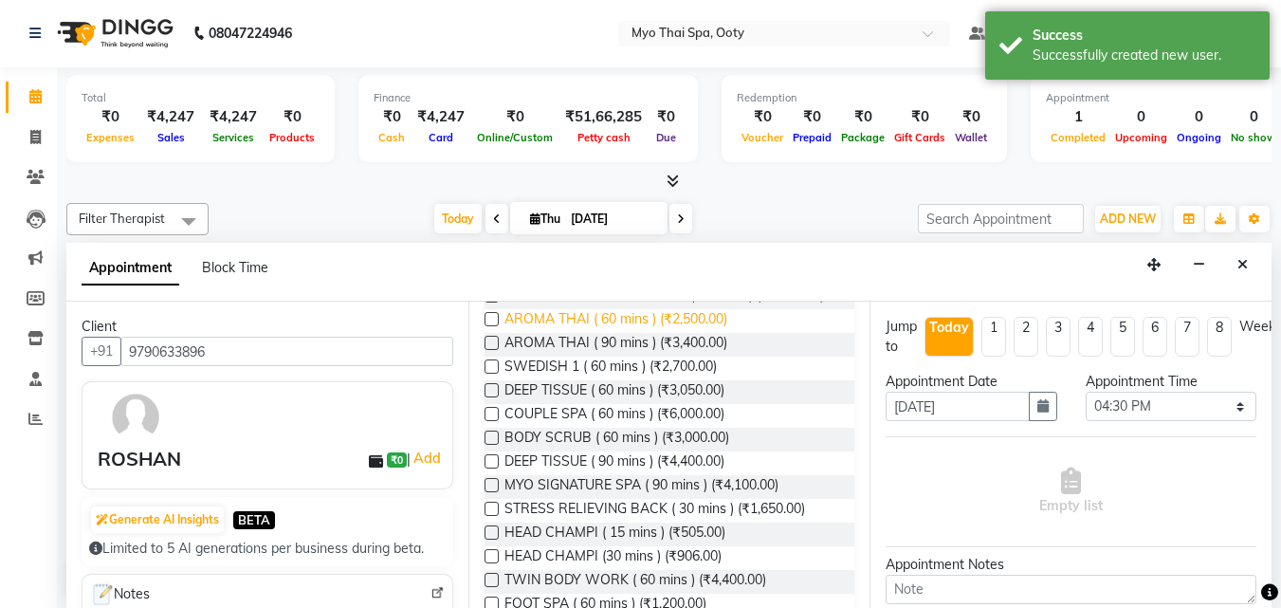
click at [565, 333] on span "AROMA THAI ( 60 mins ) (₹2,500.00)" at bounding box center [615, 321] width 223 height 24
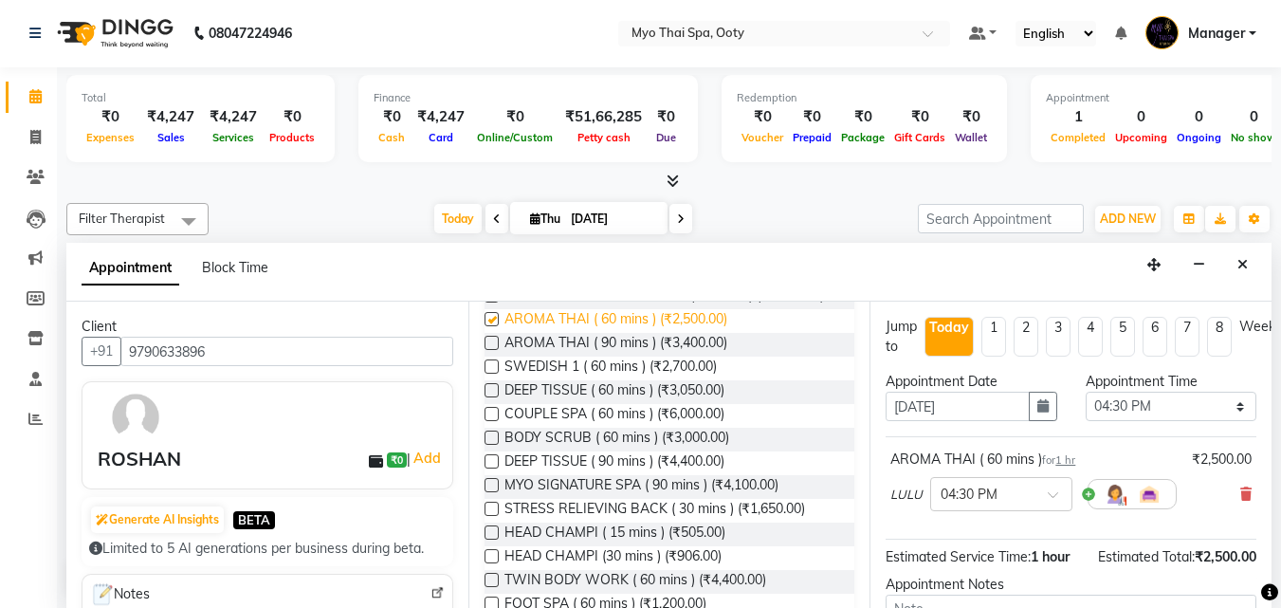
checkbox input "false"
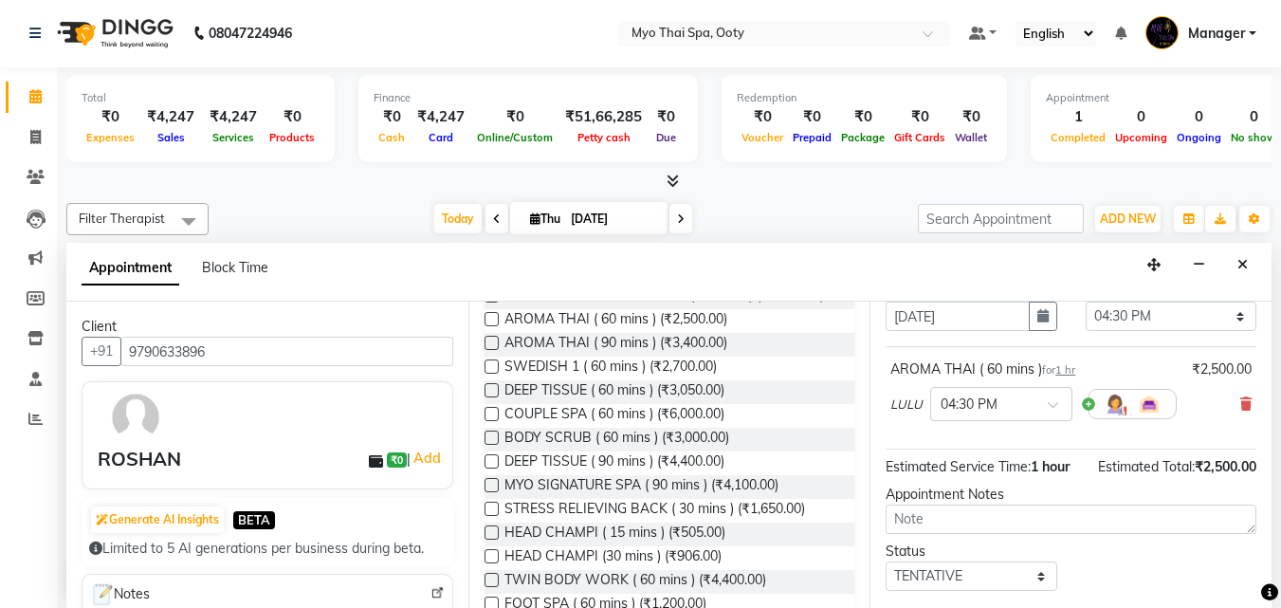
scroll to position [207, 0]
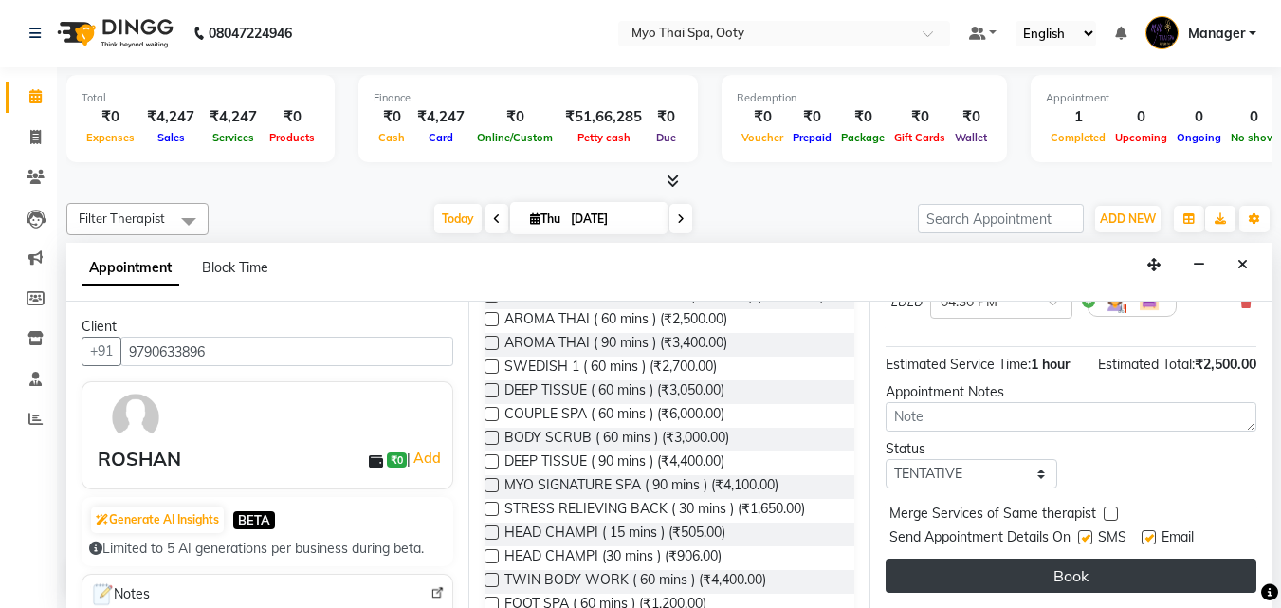
click at [1035, 568] on button "Book" at bounding box center [1071, 575] width 371 height 34
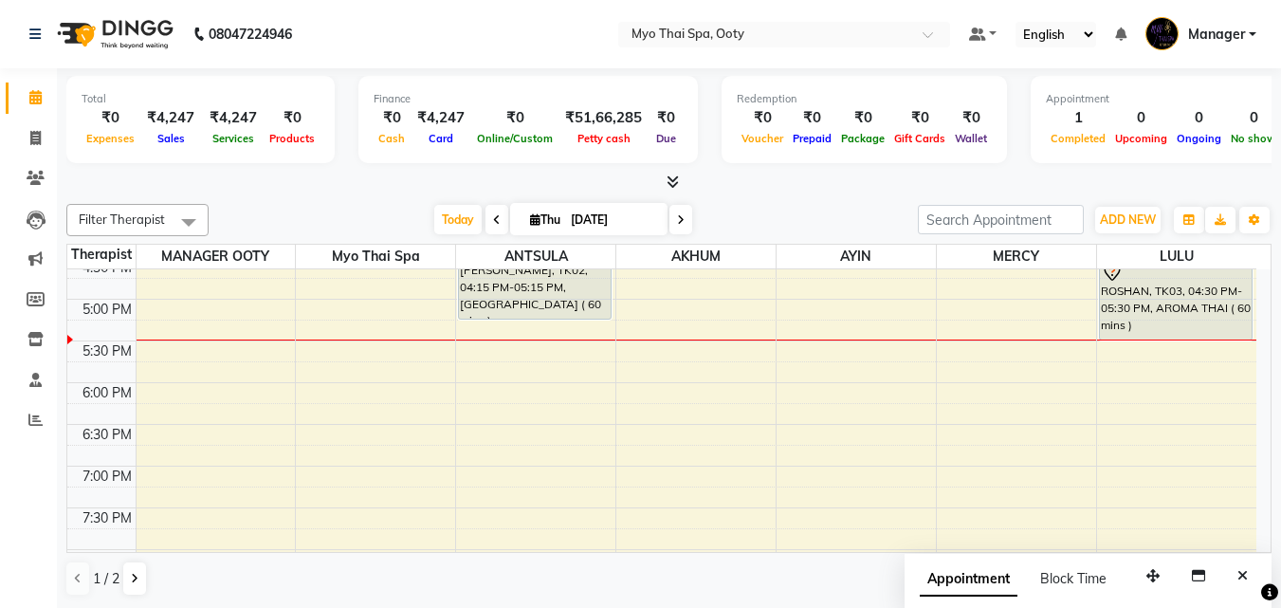
scroll to position [517, 0]
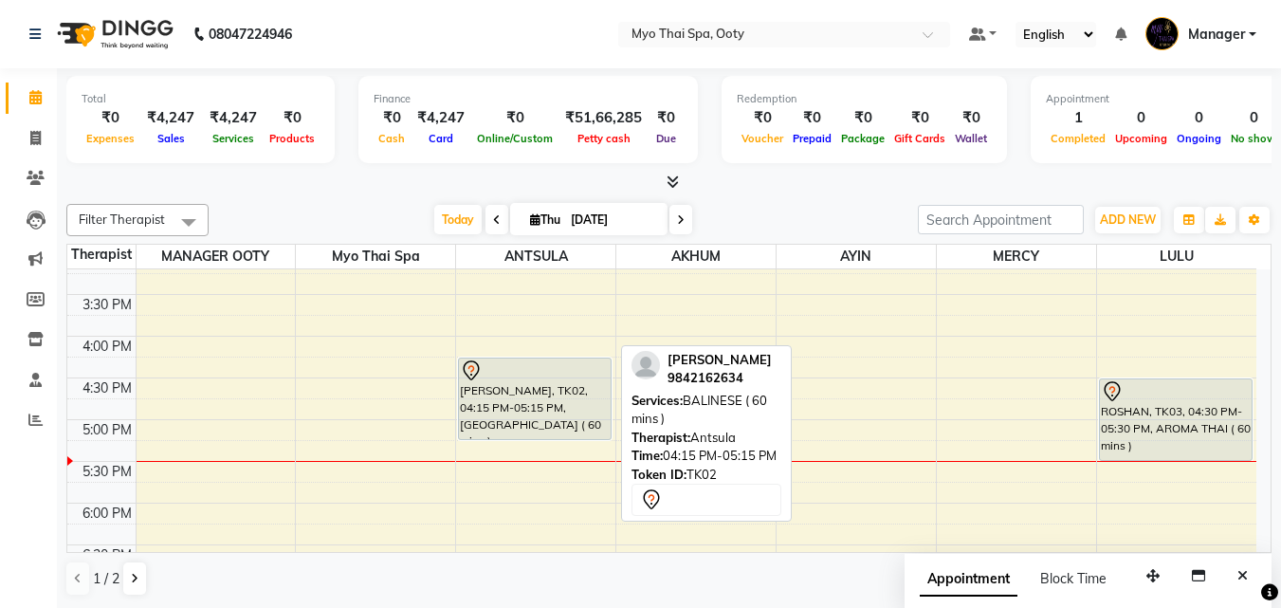
click at [557, 402] on div "[PERSON_NAME], TK02, 04:15 PM-05:15 PM, [GEOGRAPHIC_DATA] ( 60 mins )" at bounding box center [535, 398] width 152 height 81
click at [555, 401] on div "[PERSON_NAME], TK02, 04:15 PM-05:15 PM, [GEOGRAPHIC_DATA] ( 60 mins )" at bounding box center [535, 398] width 152 height 81
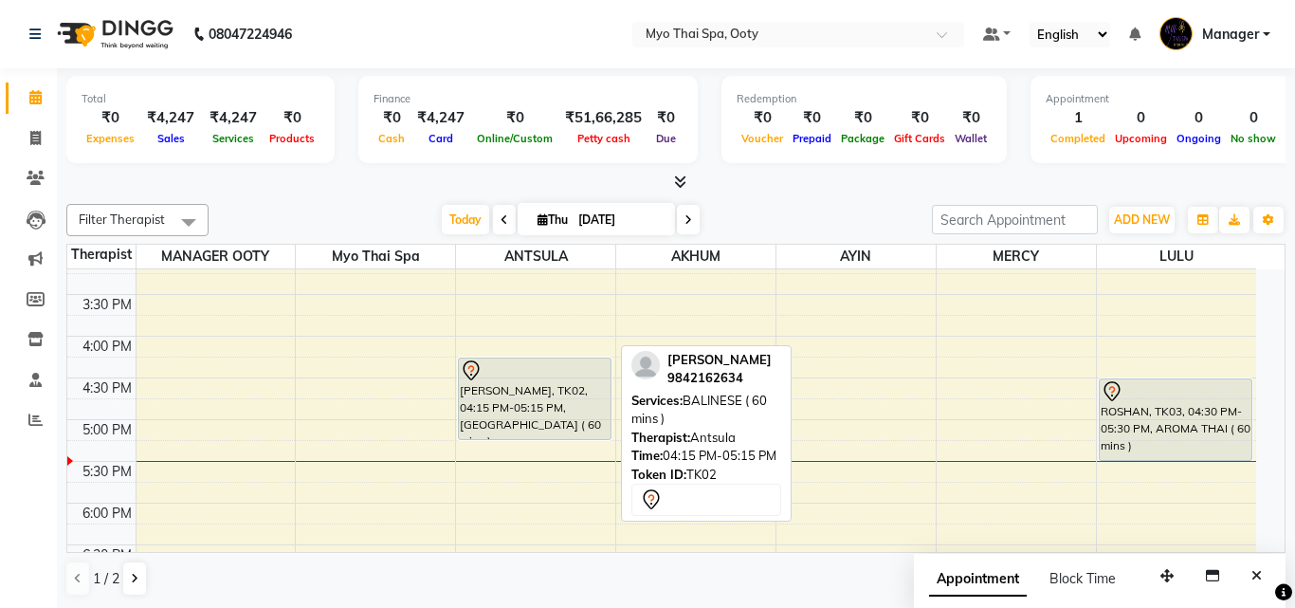
select select "7"
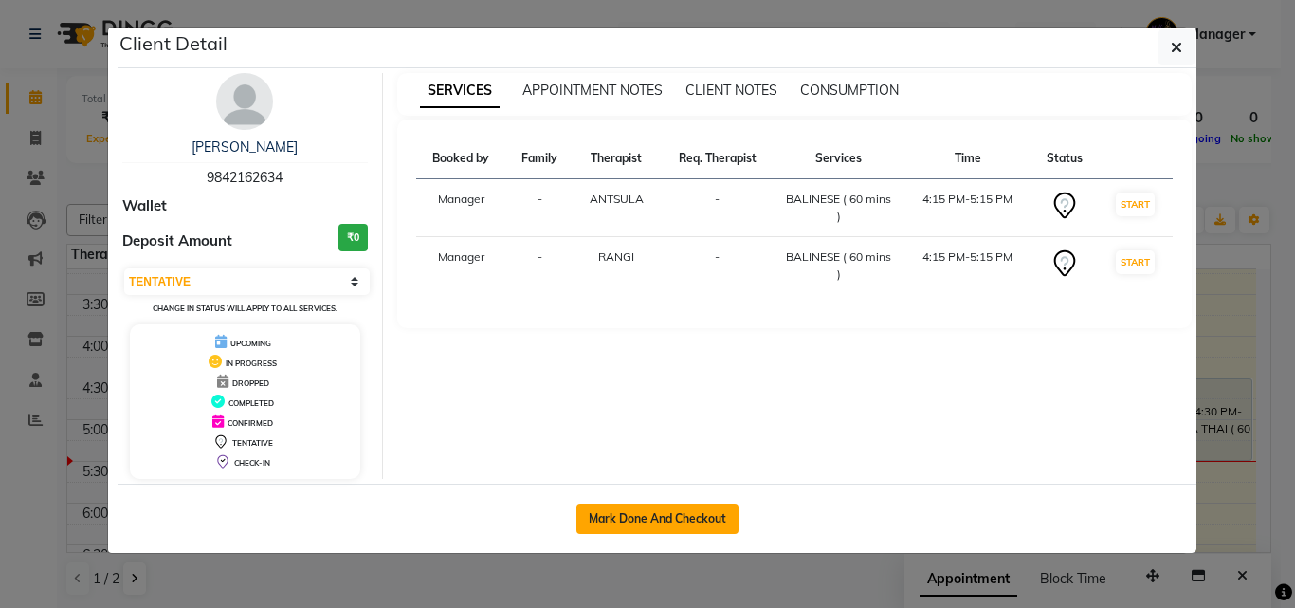
click at [649, 522] on button "Mark Done And Checkout" at bounding box center [657, 518] width 162 height 30
select select "service"
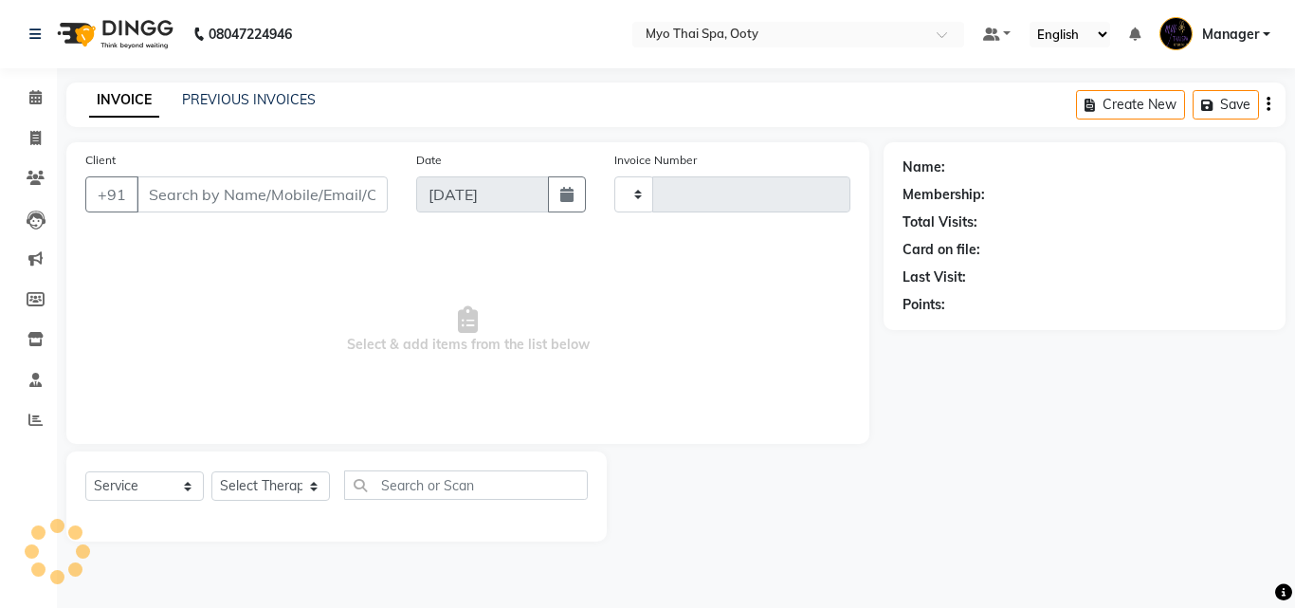
type input "0882"
select select "558"
select select "V"
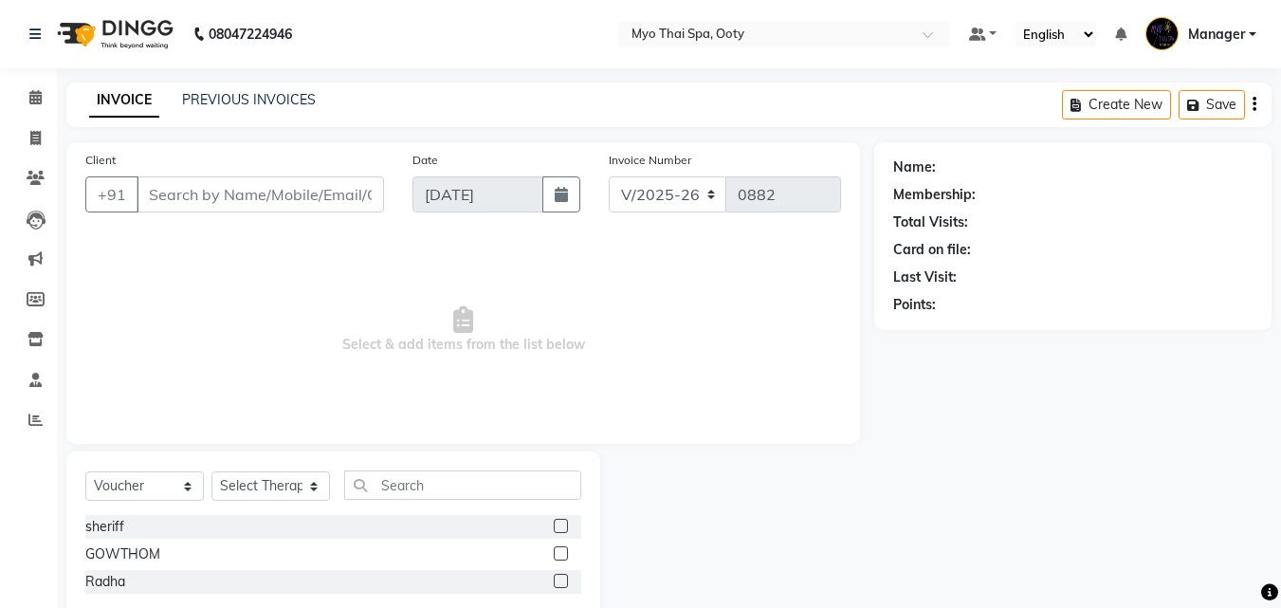
type input "9842162634"
select select "59515"
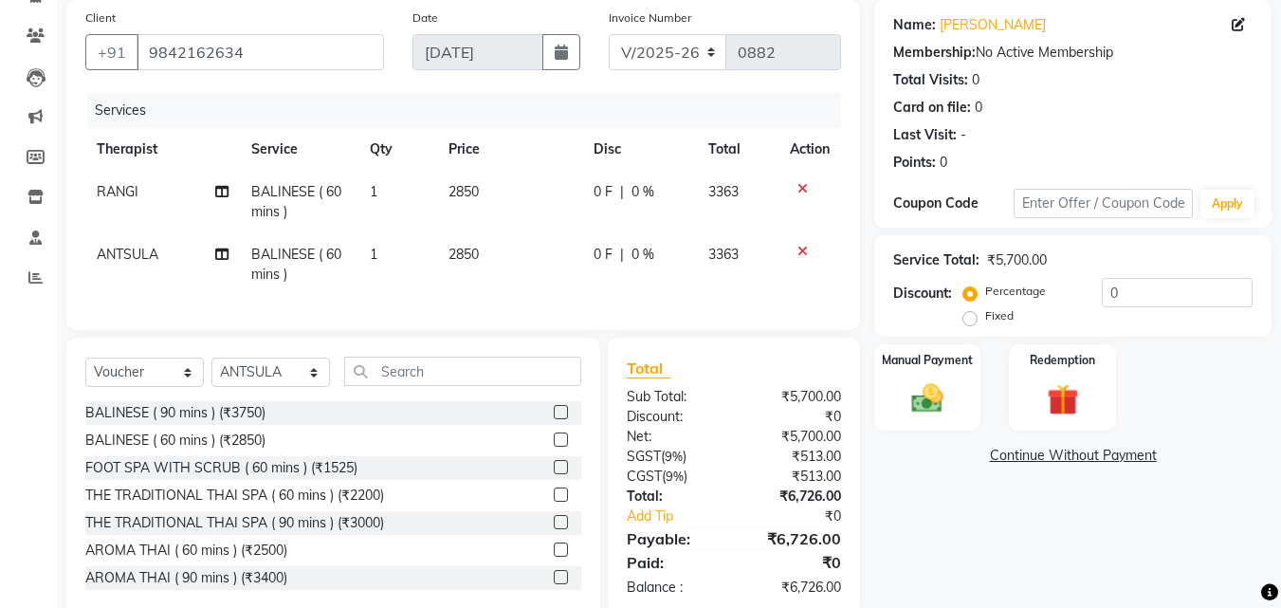
scroll to position [194, 0]
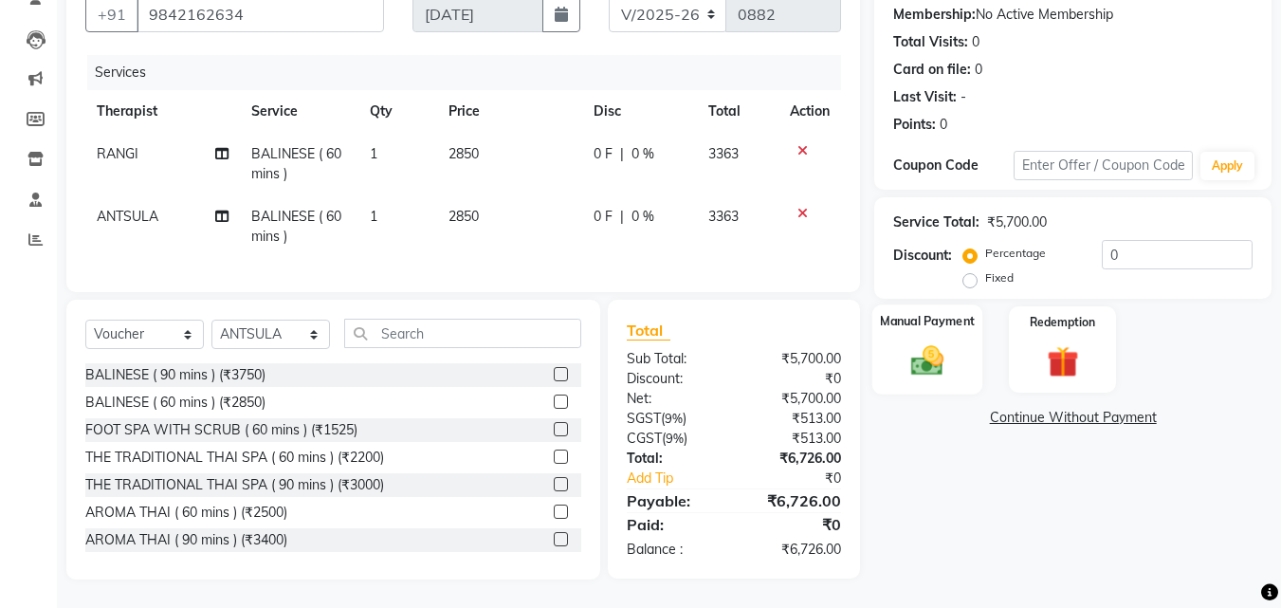
click at [917, 341] on img at bounding box center [927, 360] width 53 height 38
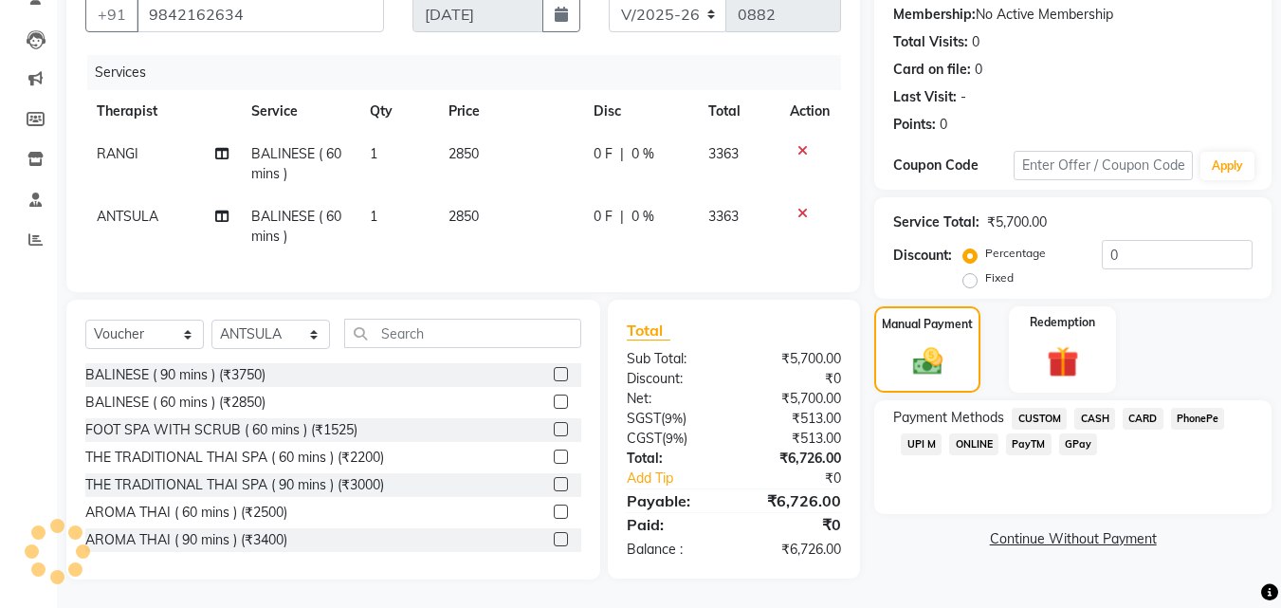
click at [1105, 408] on span "CASH" at bounding box center [1094, 419] width 41 height 22
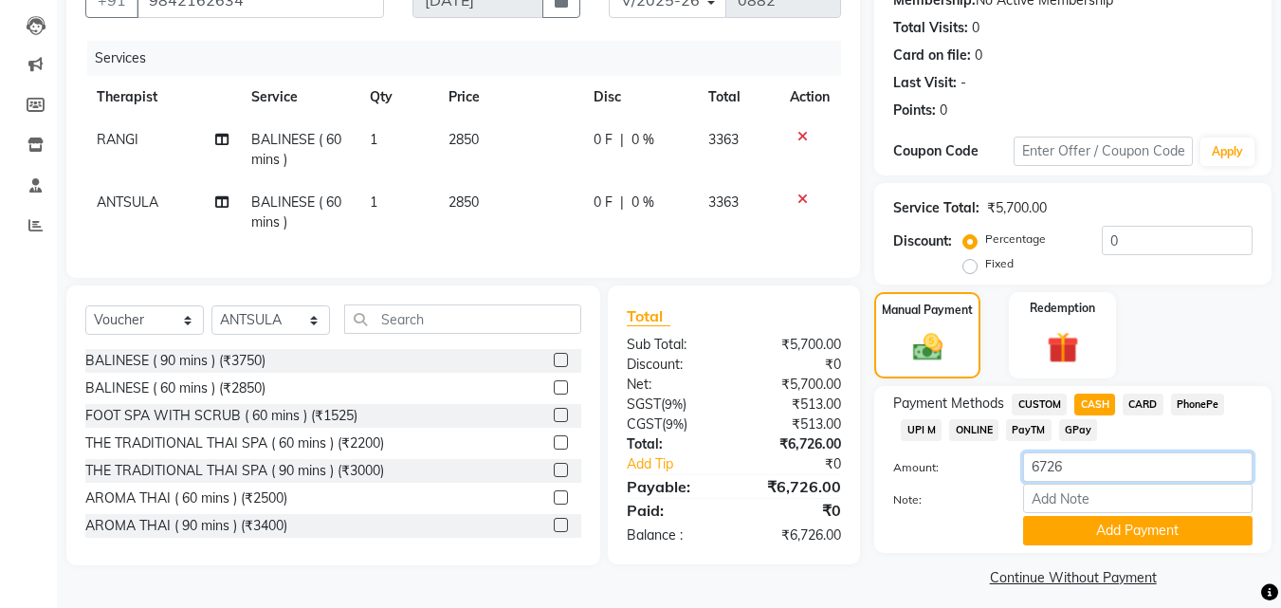
click at [1102, 452] on input "6726" at bounding box center [1137, 466] width 229 height 29
type input "6"
type input "7000"
click at [1088, 522] on button "Add Payment" at bounding box center [1137, 530] width 229 height 29
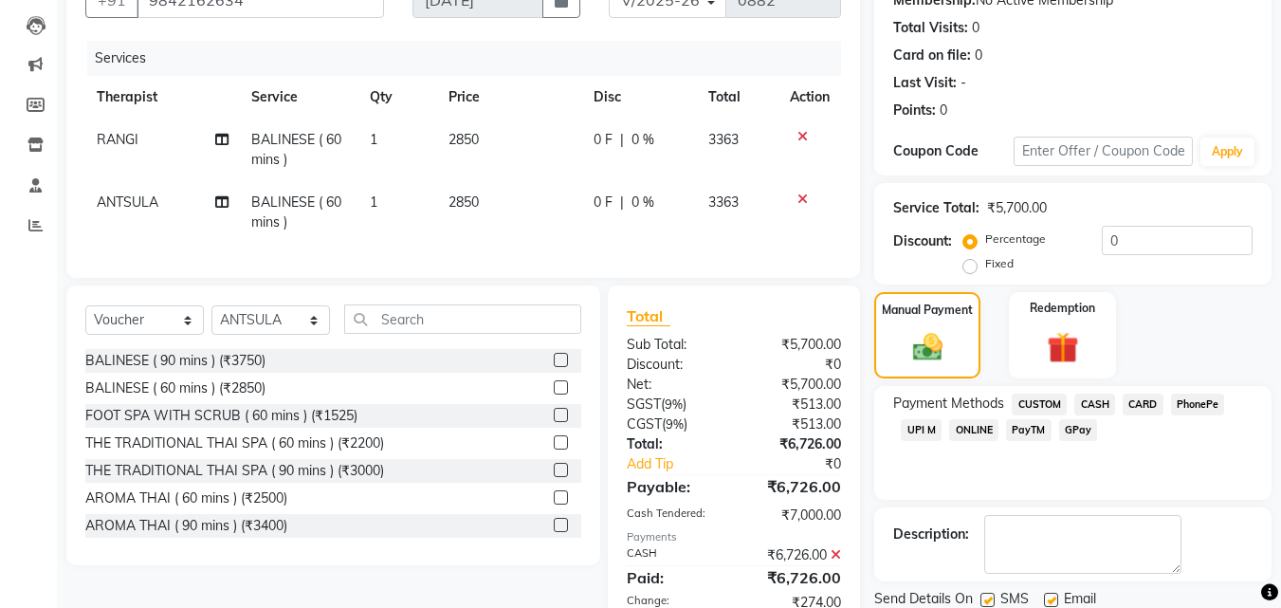
scroll to position [301, 0]
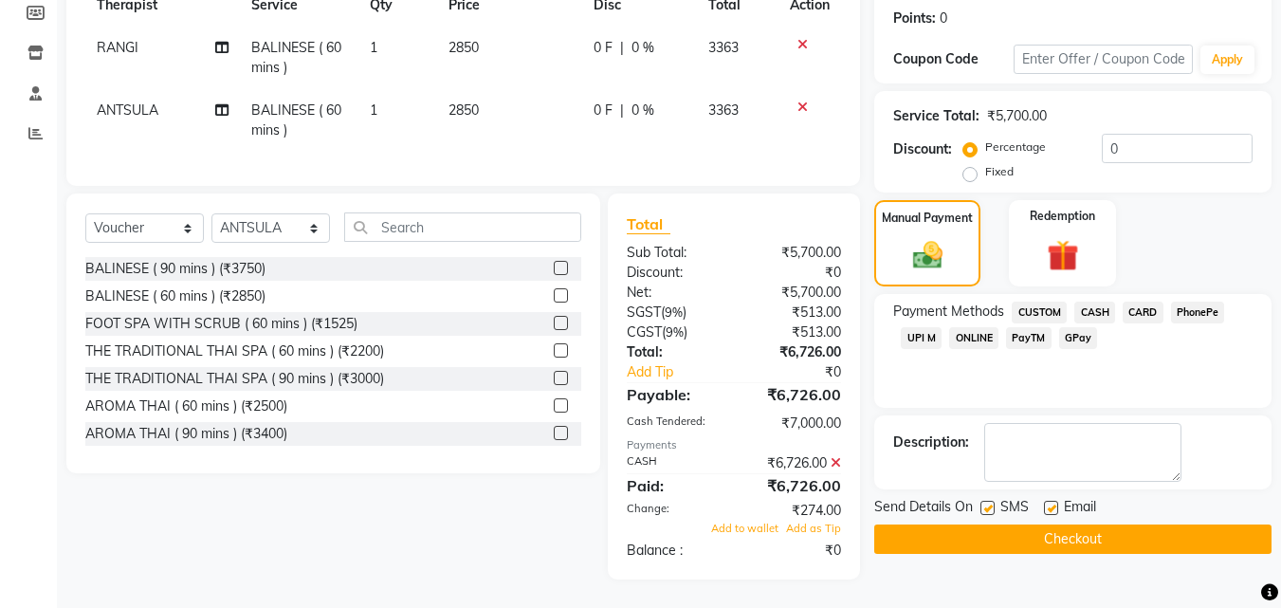
click at [826, 454] on div "₹6,726.00" at bounding box center [794, 463] width 121 height 20
click at [831, 460] on icon at bounding box center [836, 462] width 10 height 13
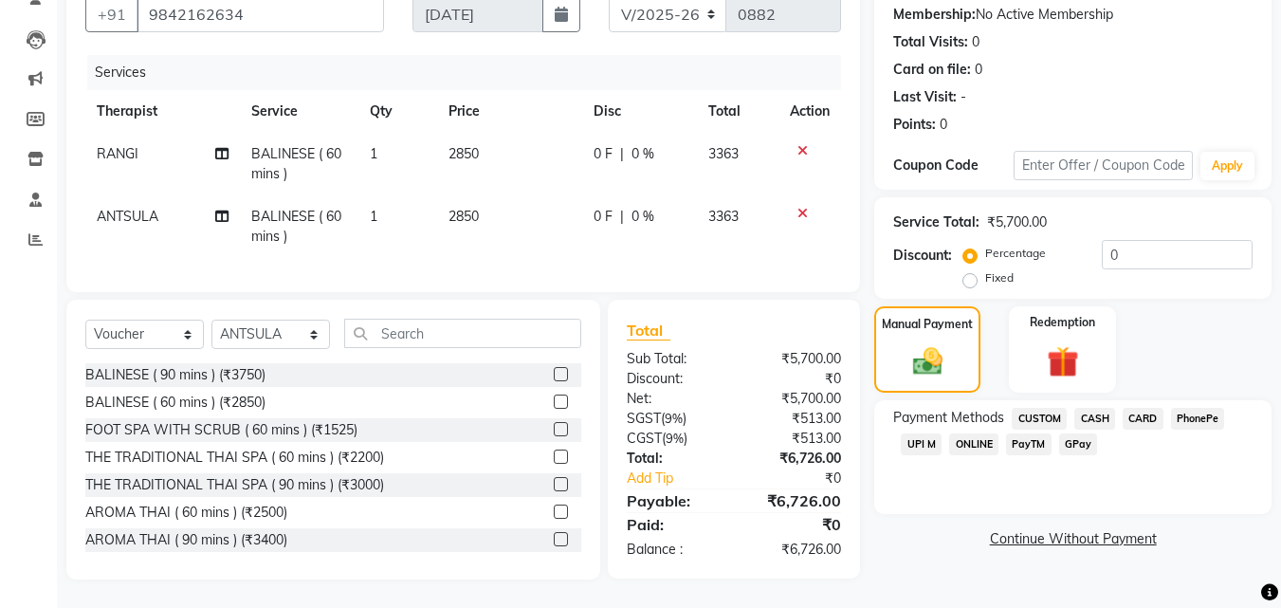
scroll to position [194, 0]
click at [1105, 409] on span "CASH" at bounding box center [1094, 419] width 41 height 22
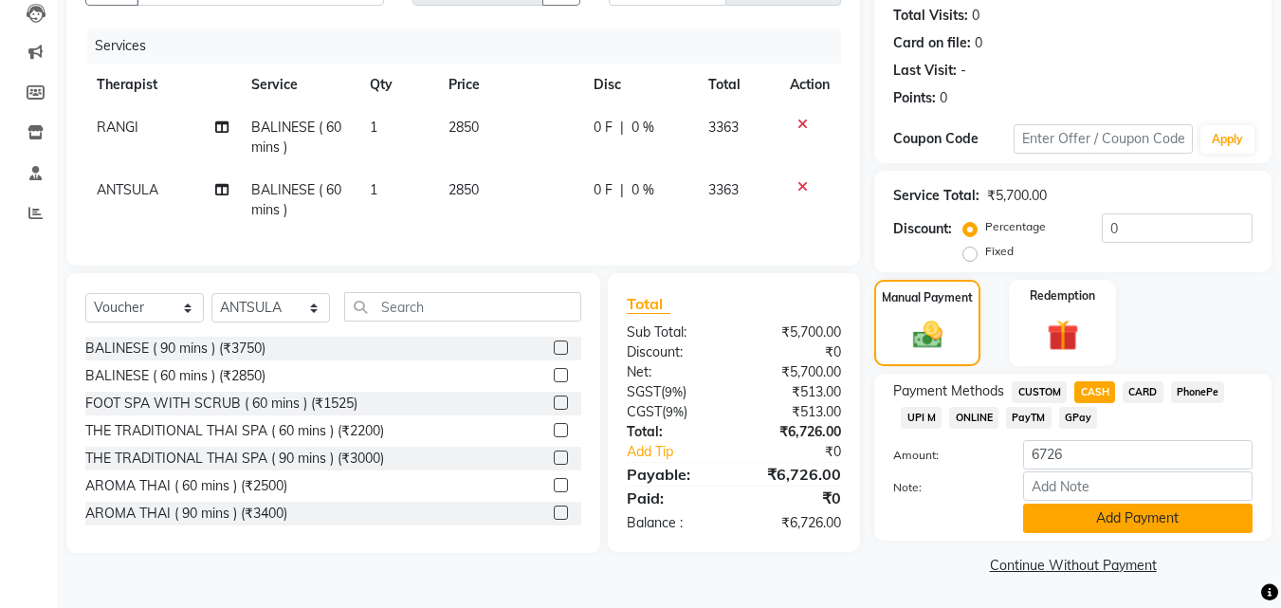
click at [1097, 512] on button "Add Payment" at bounding box center [1137, 517] width 229 height 29
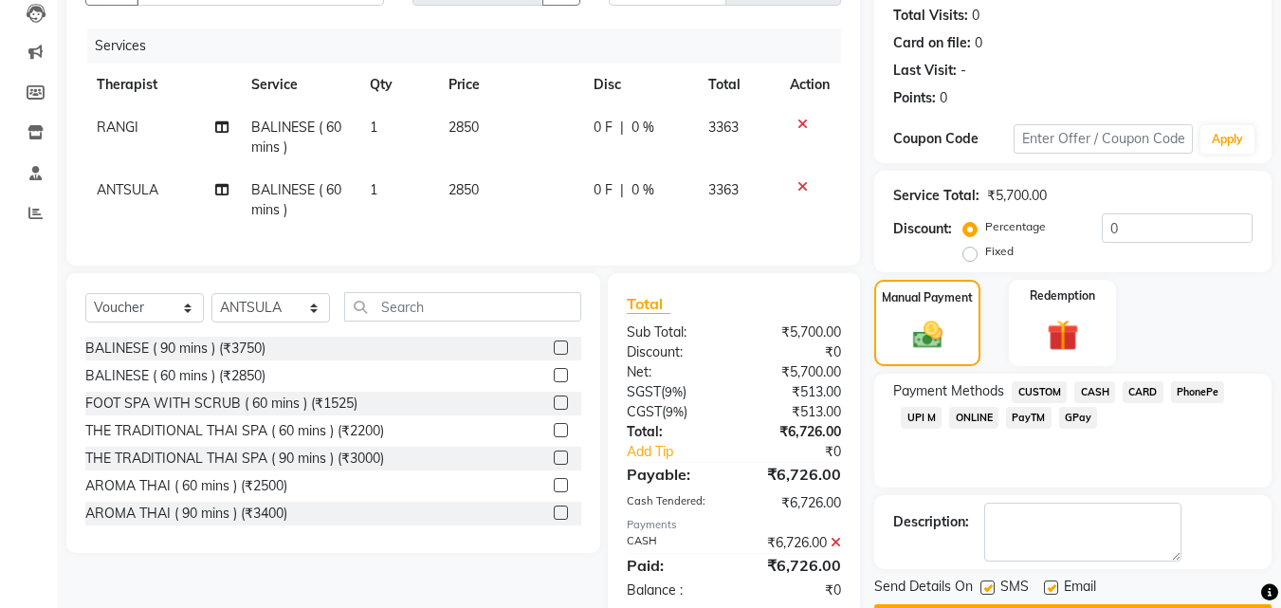
scroll to position [261, 0]
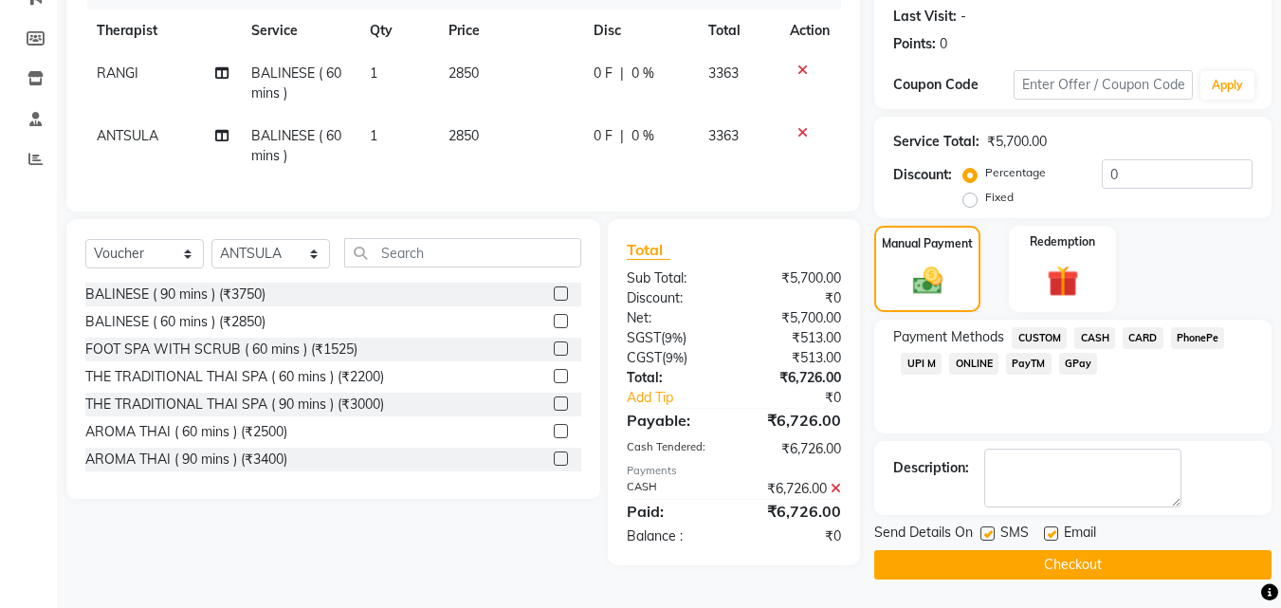
click at [1077, 559] on button "Checkout" at bounding box center [1072, 564] width 397 height 29
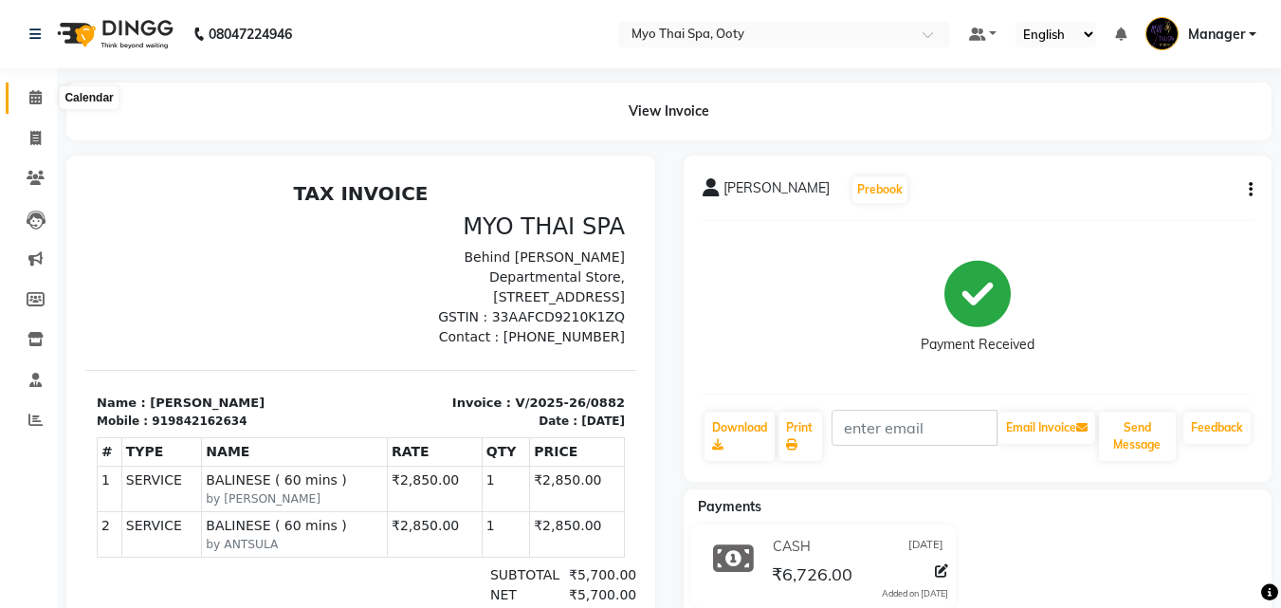
click at [43, 95] on span at bounding box center [35, 98] width 33 height 22
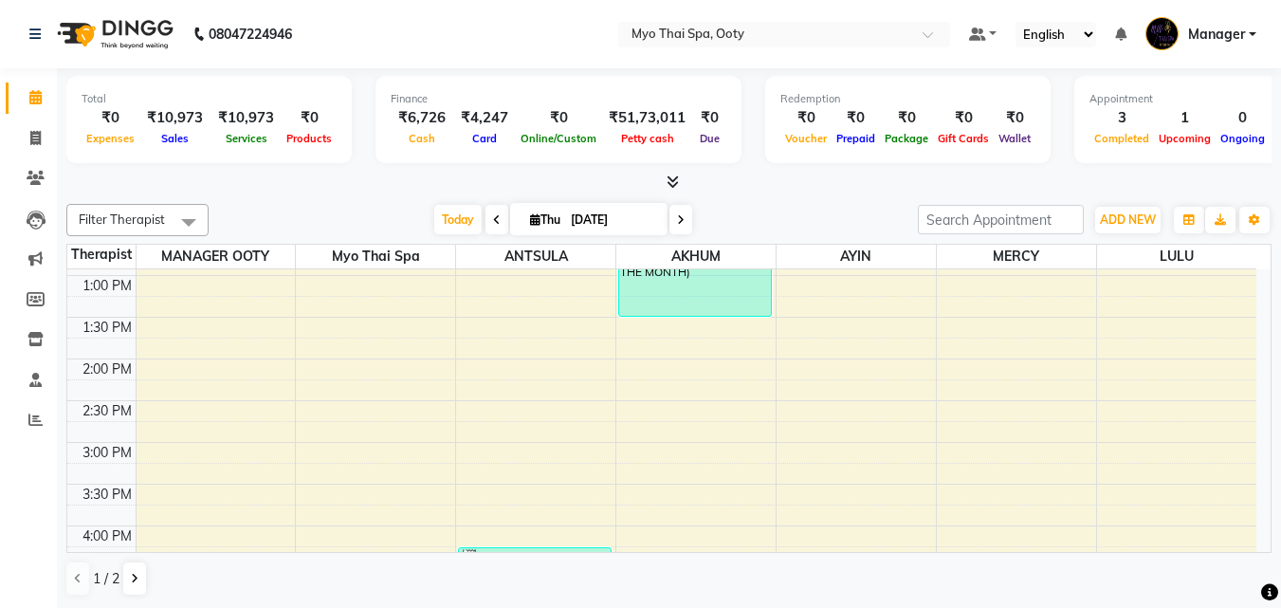
scroll to position [612, 0]
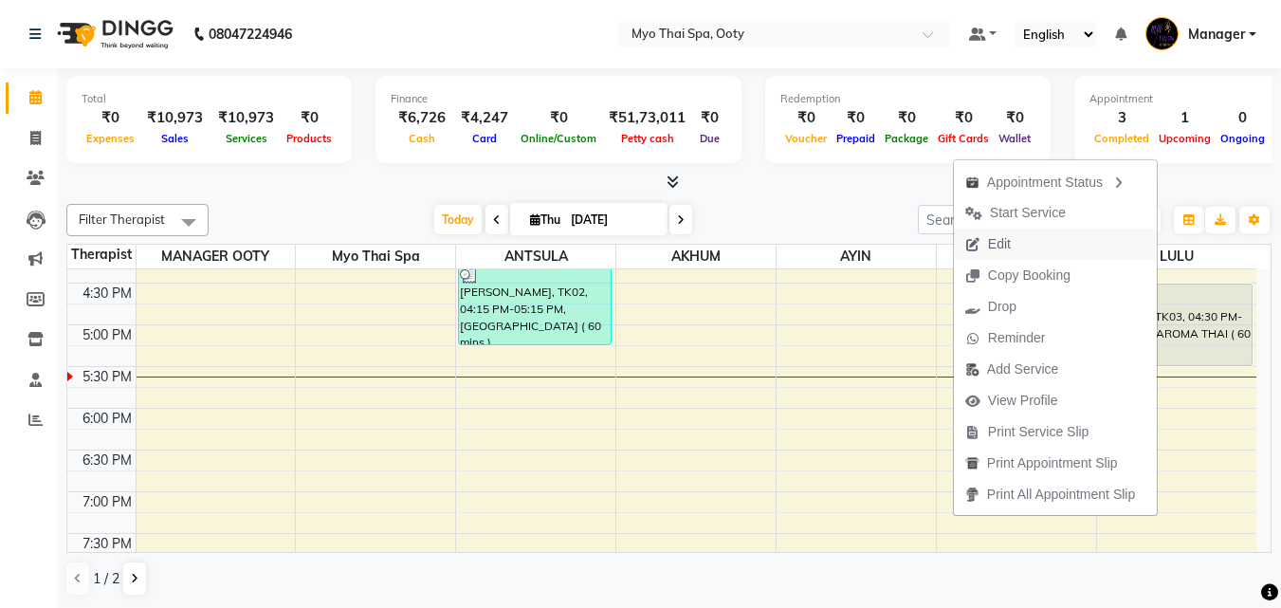
click at [1045, 253] on button "Edit" at bounding box center [1055, 243] width 203 height 31
select select "tentative"
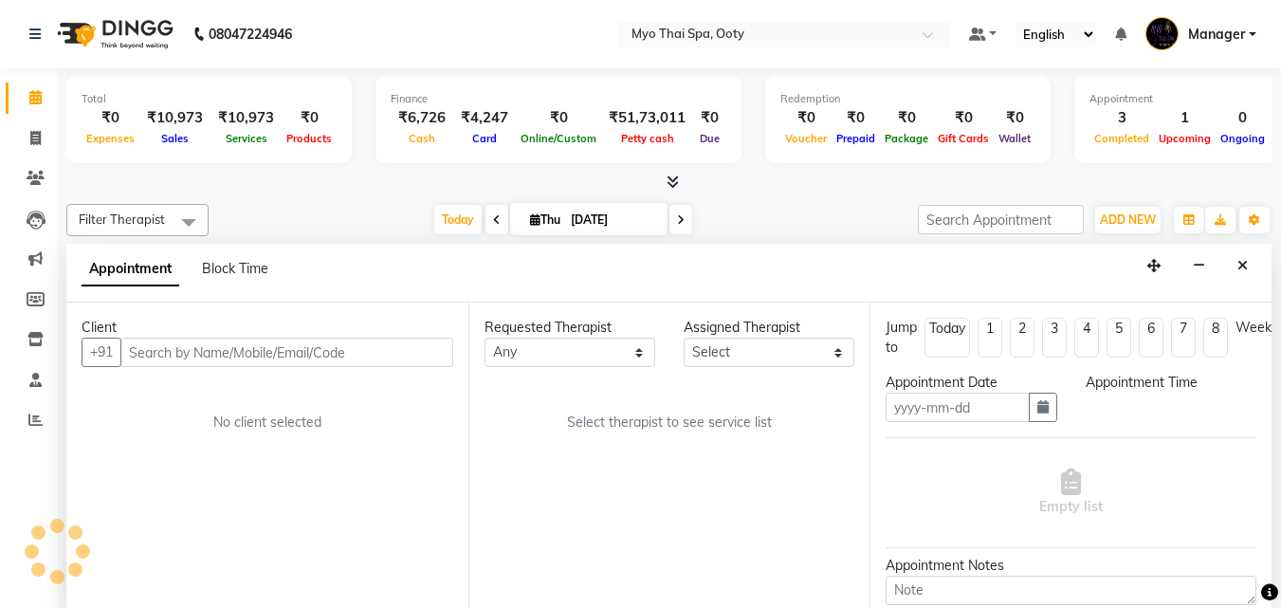
scroll to position [1, 0]
type input "[DATE]"
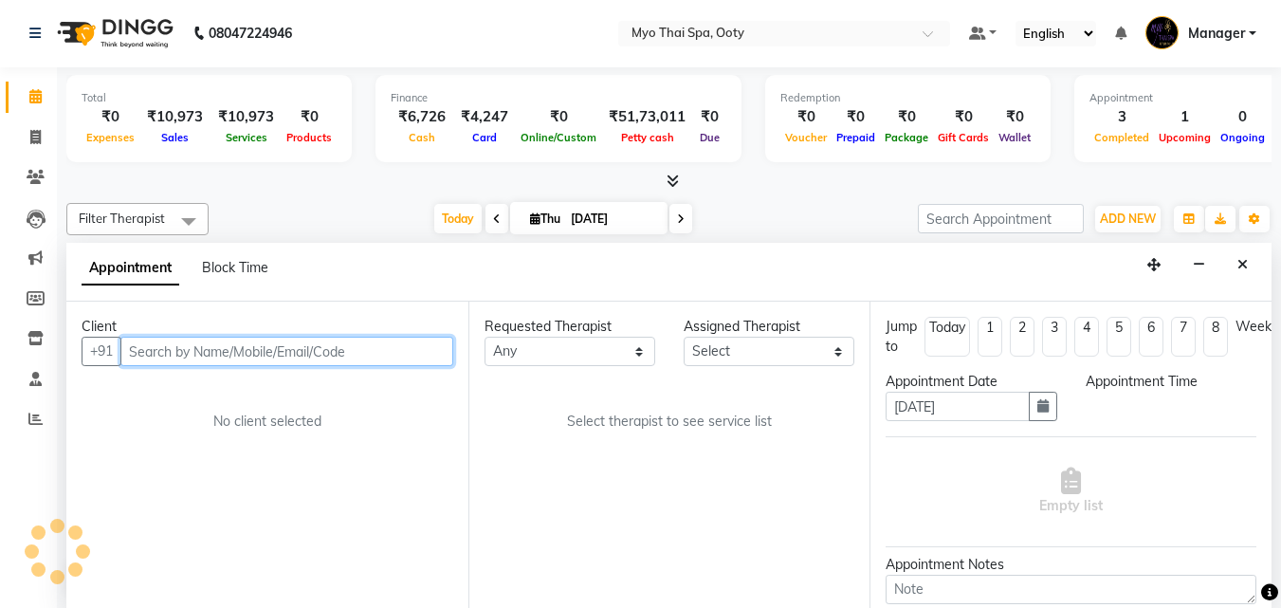
scroll to position [668, 0]
select select "88042"
select select "990"
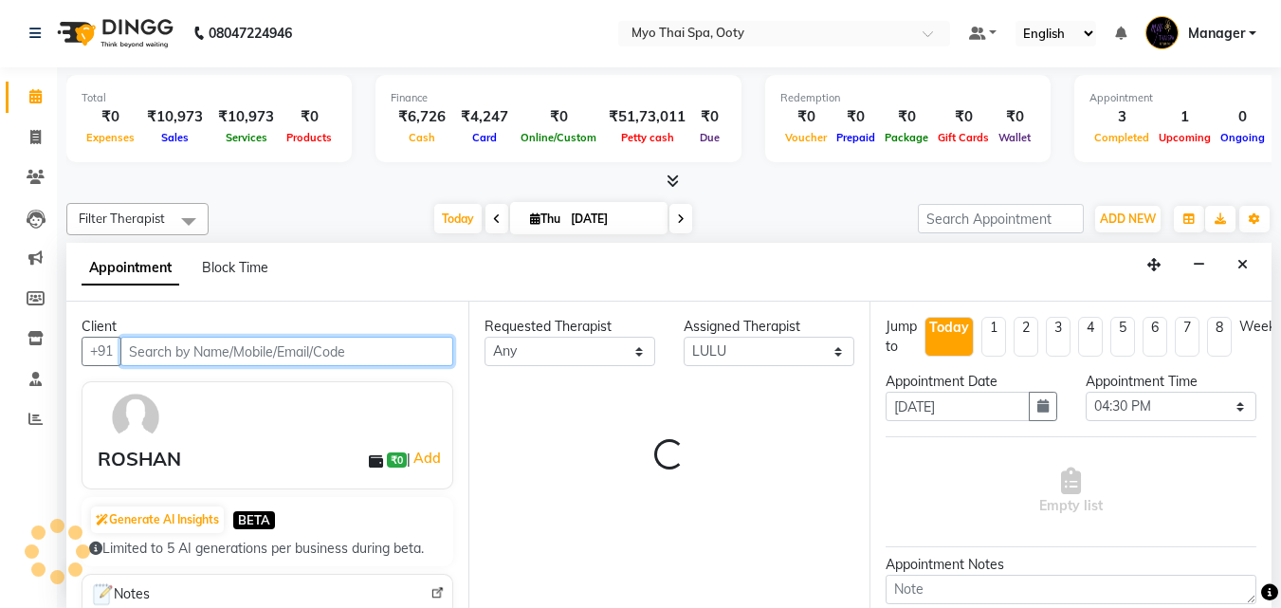
select select "62"
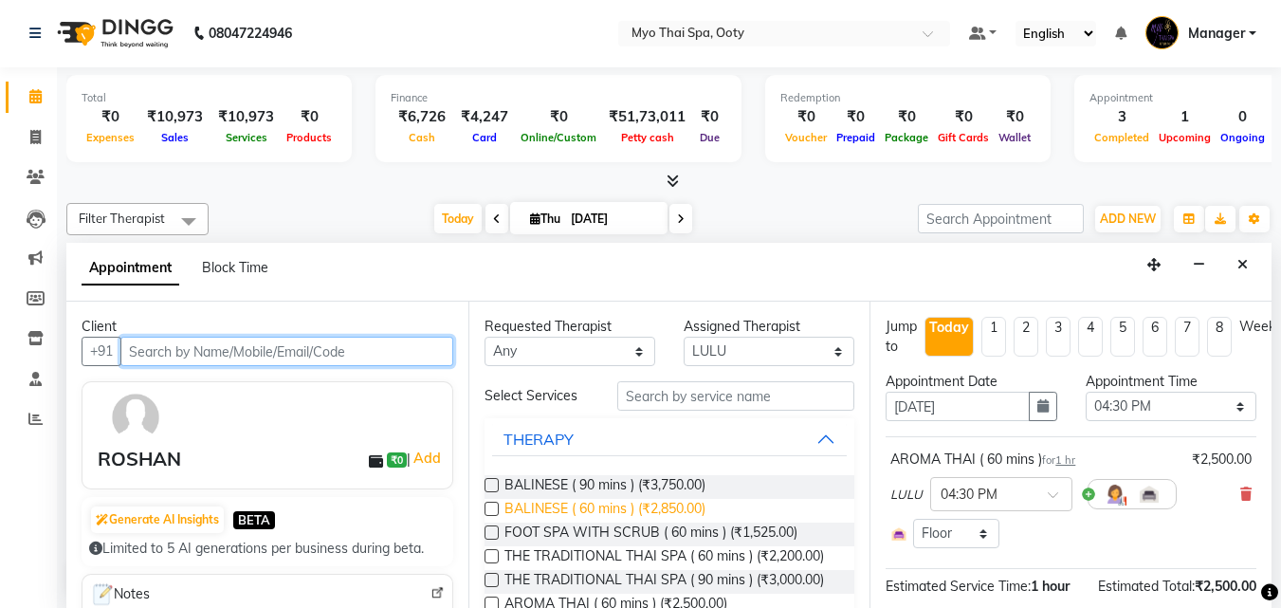
scroll to position [190, 0]
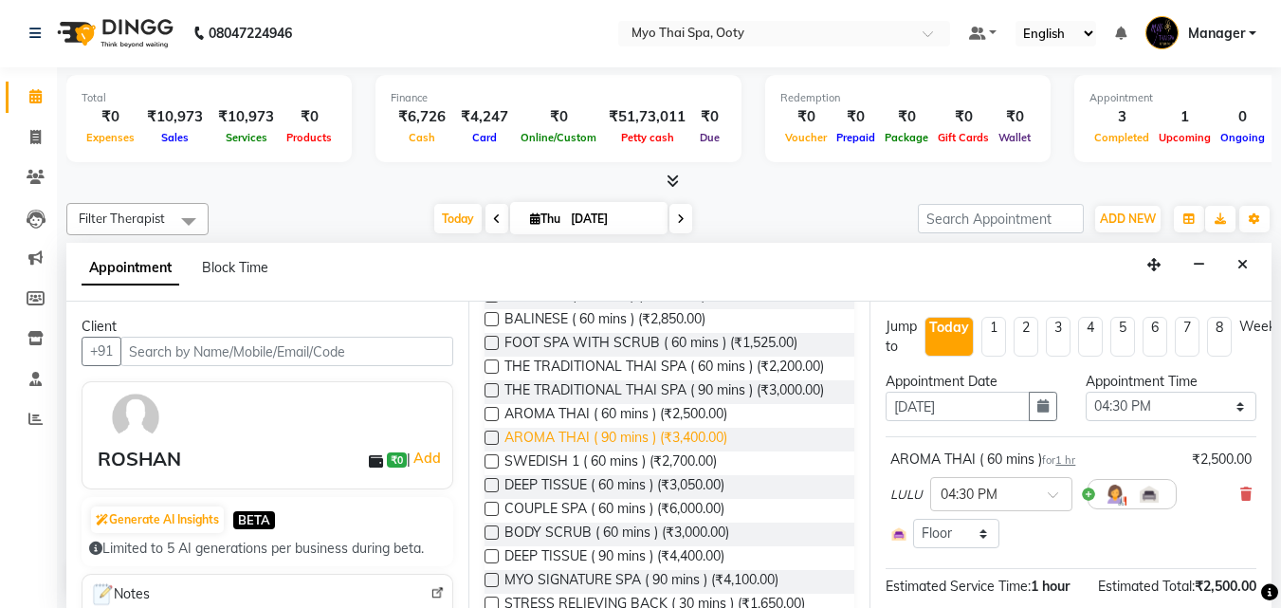
click at [543, 451] on span "AROMA THAI ( 90 mins ) (₹3,400.00)" at bounding box center [615, 440] width 223 height 24
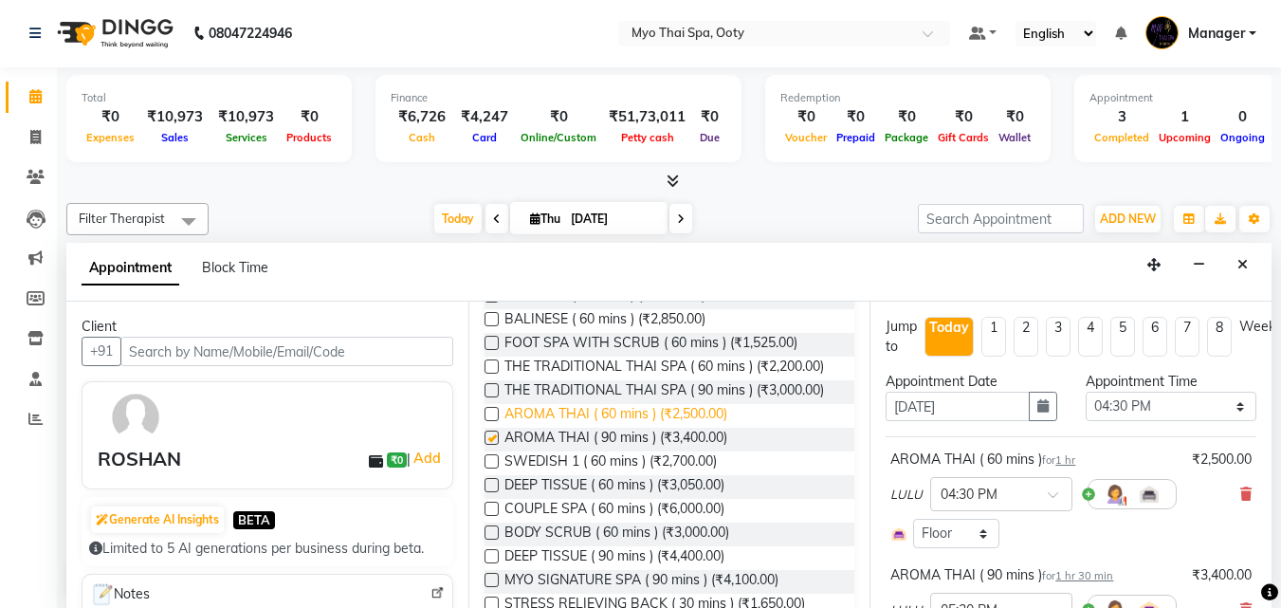
checkbox input "false"
click at [1240, 491] on icon at bounding box center [1245, 493] width 11 height 13
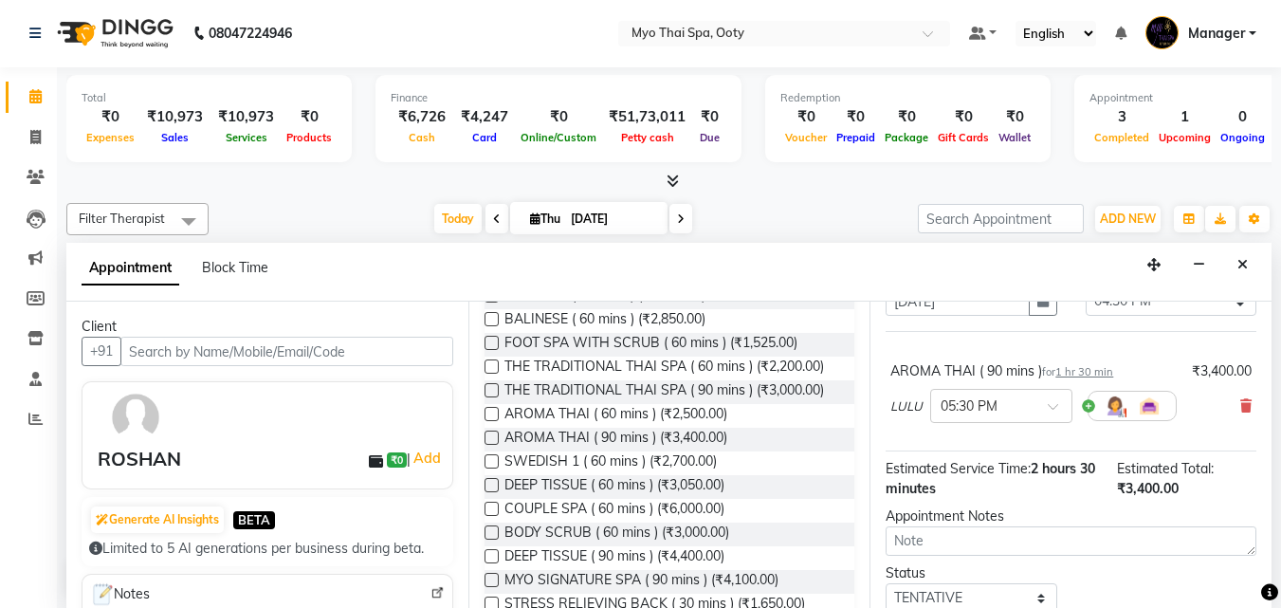
scroll to position [189, 0]
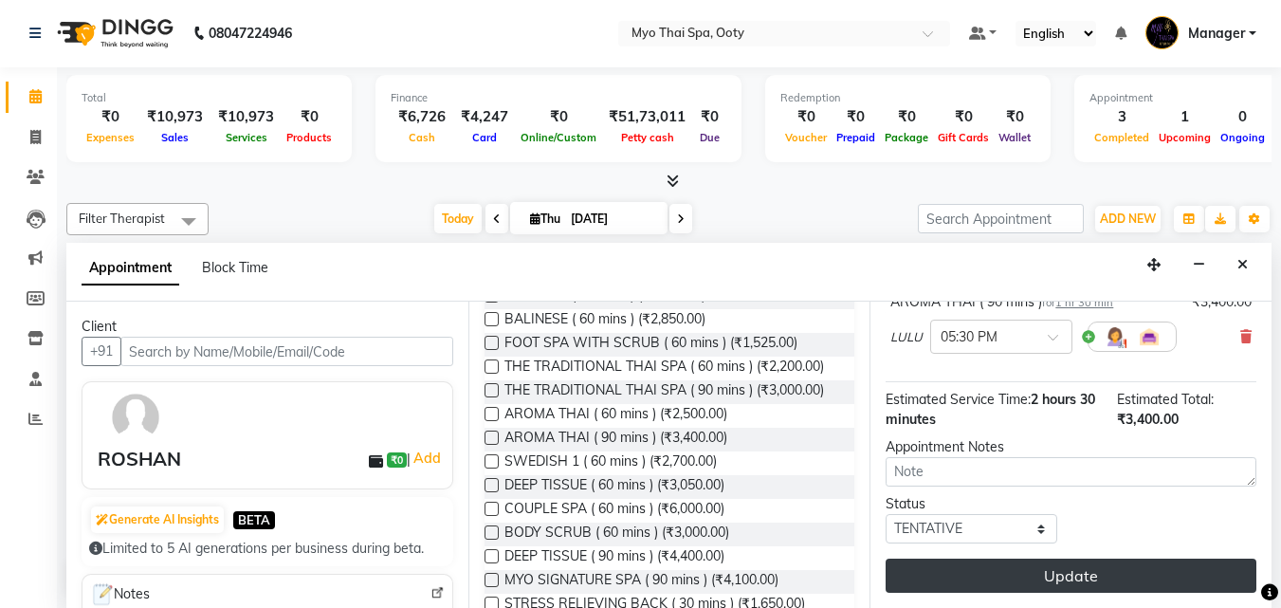
click at [1141, 558] on button "Update" at bounding box center [1071, 575] width 371 height 34
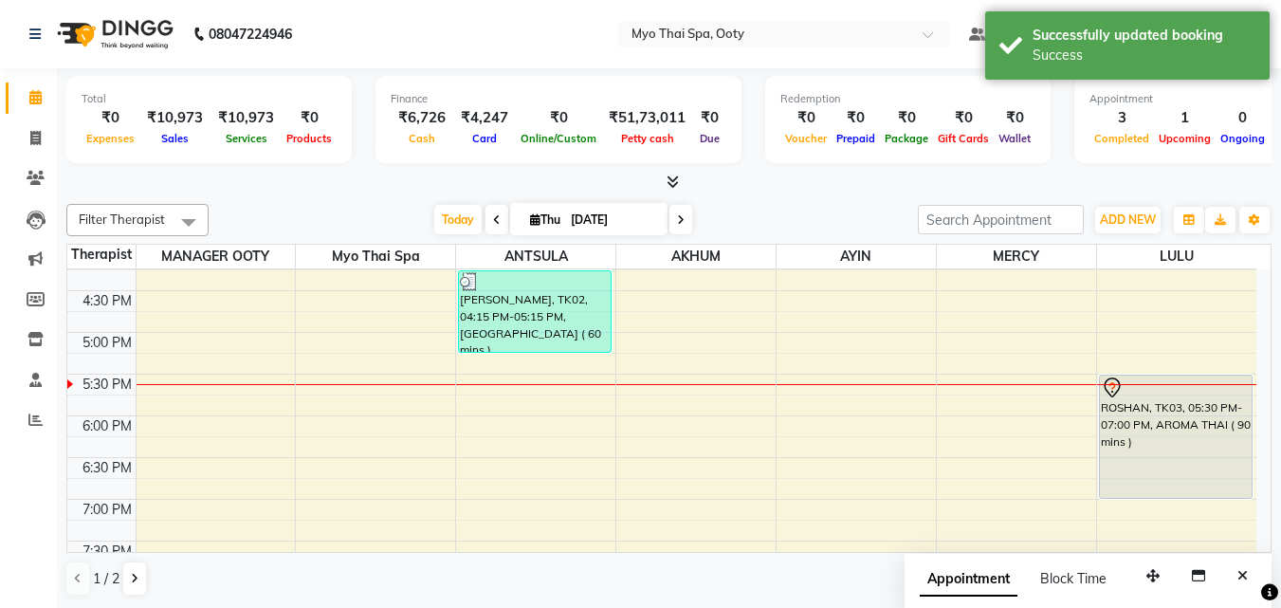
scroll to position [574, 0]
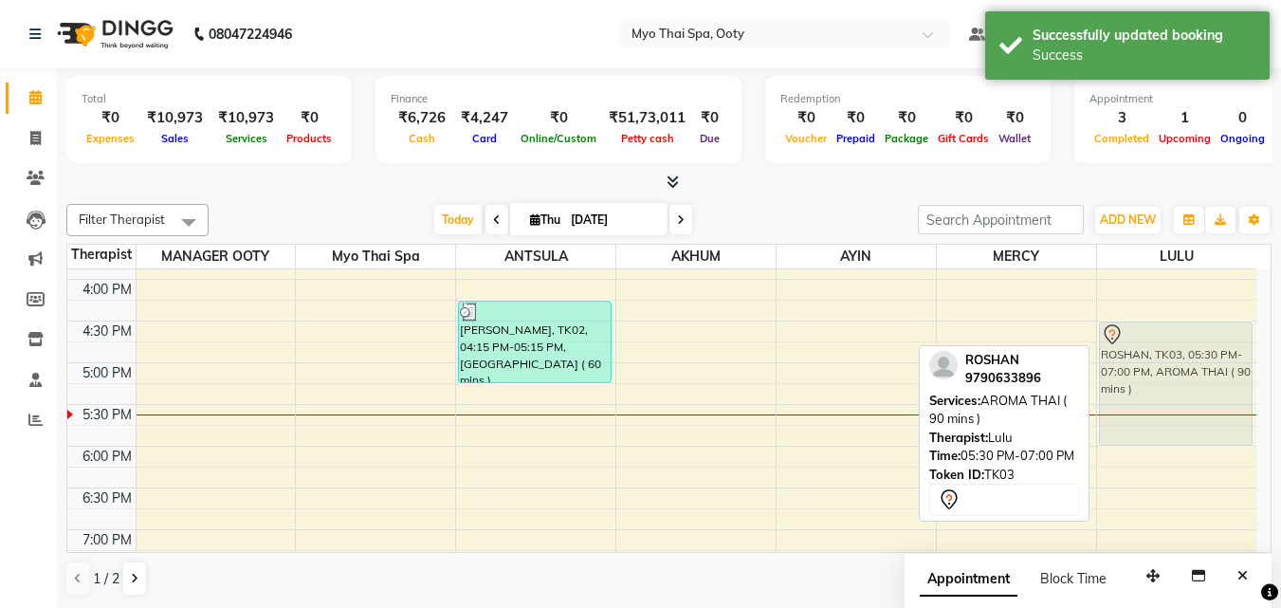
drag, startPoint x: 1162, startPoint y: 461, endPoint x: 1156, endPoint y: 383, distance: 78.0
click at [1155, 382] on div "ROSHAN, TK03, 05:30 PM-07:00 PM, AROMA THAI ( 90 mins ) [GEOGRAPHIC_DATA], TK03…" at bounding box center [1176, 238] width 159 height 1084
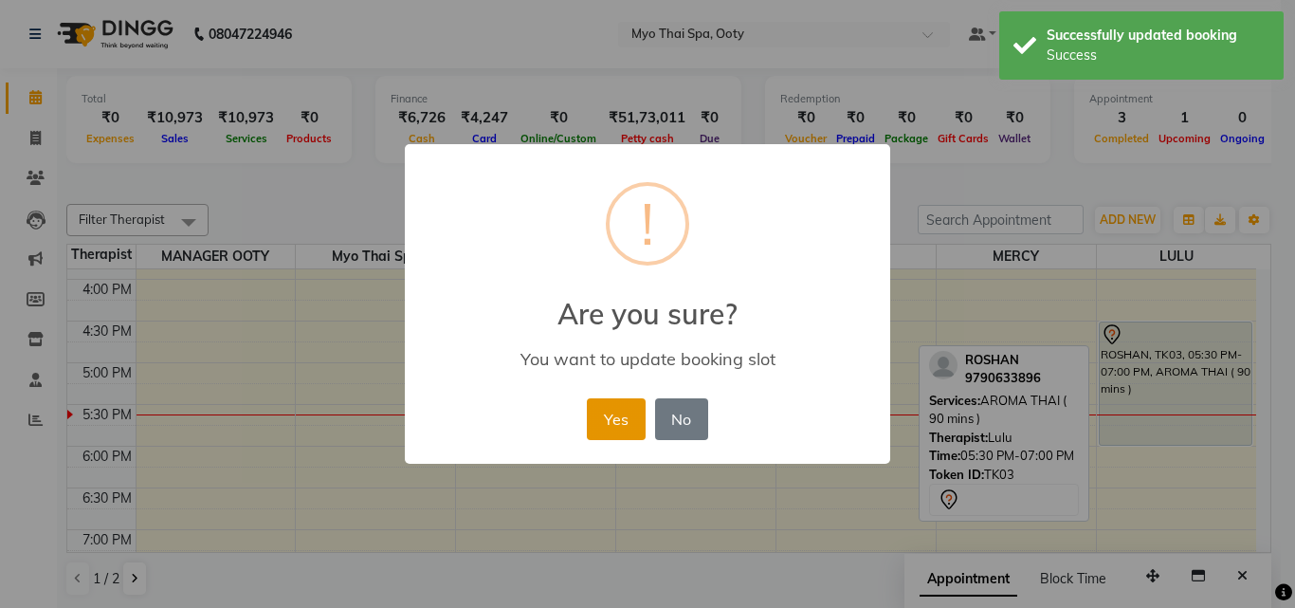
click at [624, 416] on button "Yes" at bounding box center [616, 419] width 58 height 42
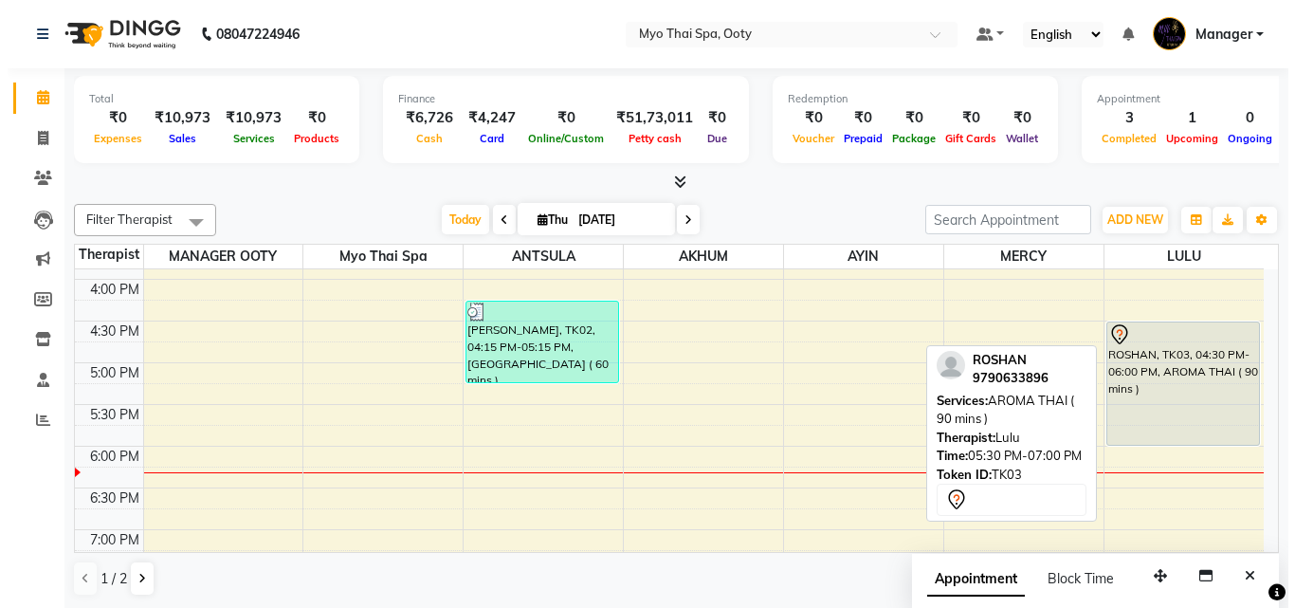
scroll to position [1, 0]
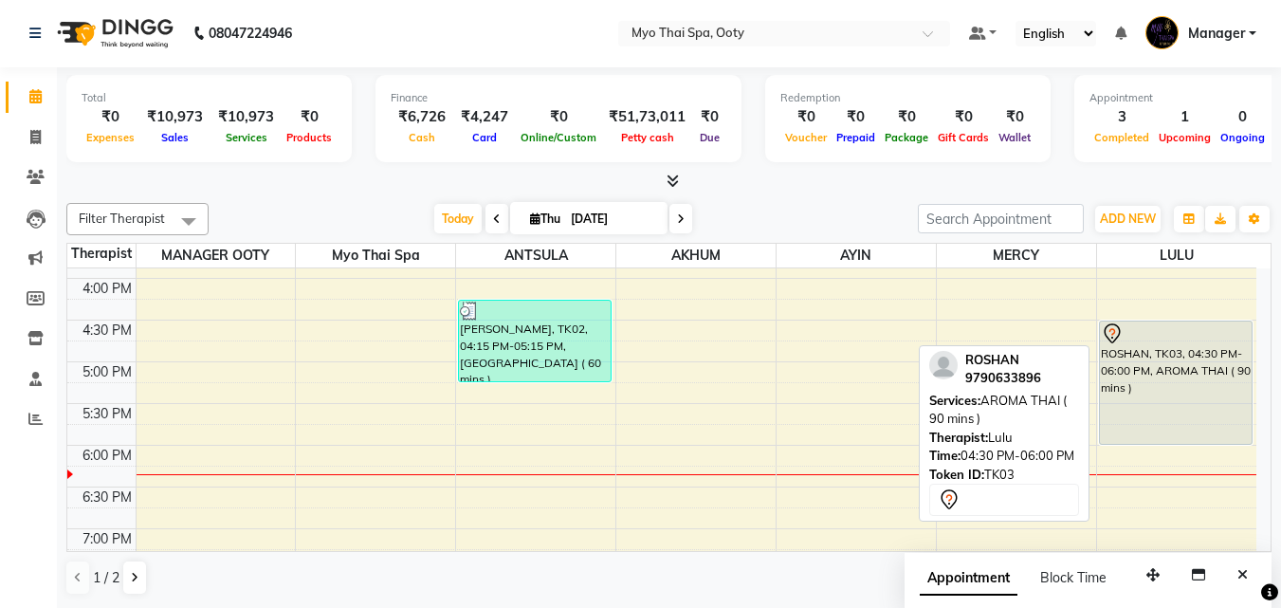
click at [1165, 397] on div "ROSHAN, TK03, 04:30 PM-06:00 PM, AROMA THAI ( 90 mins )" at bounding box center [1176, 382] width 152 height 122
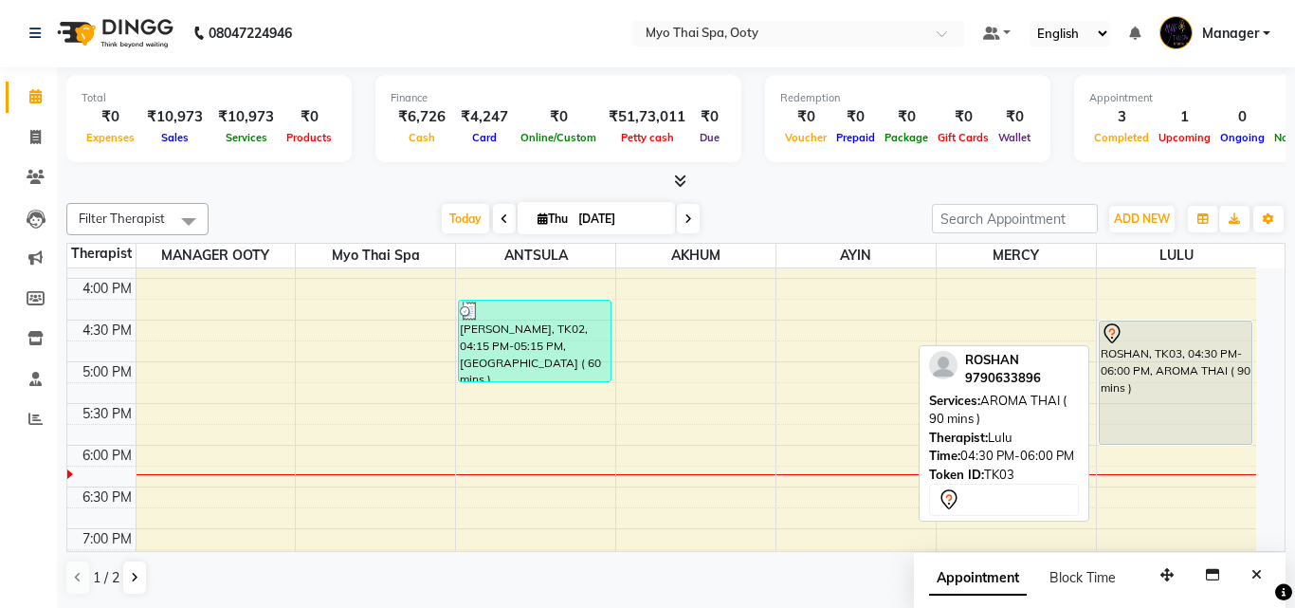
select select "7"
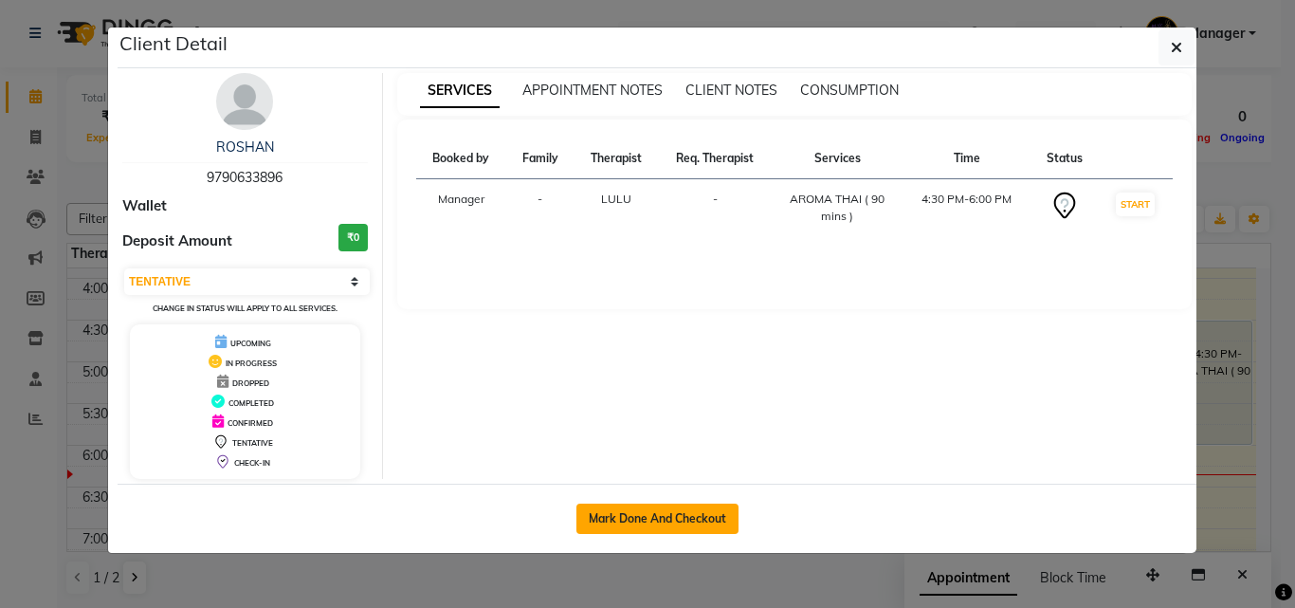
click at [649, 521] on button "Mark Done And Checkout" at bounding box center [657, 518] width 162 height 30
select select "service"
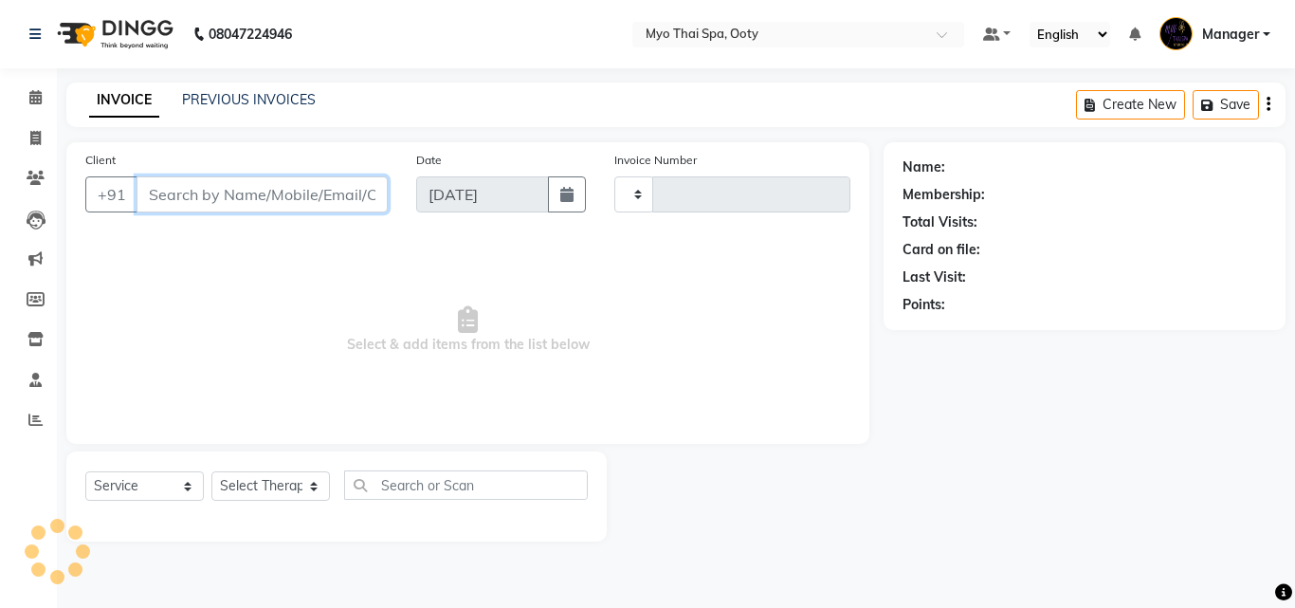
type input "0883"
select select "558"
